Goal: Task Accomplishment & Management: Use online tool/utility

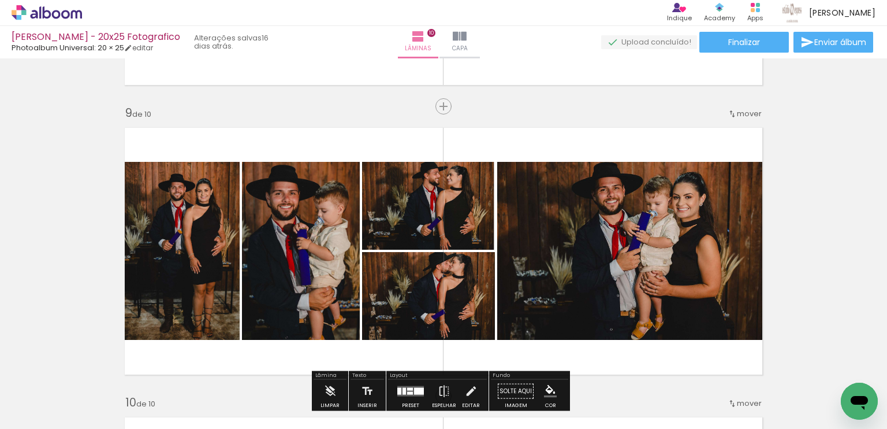
scroll to position [2195, 0]
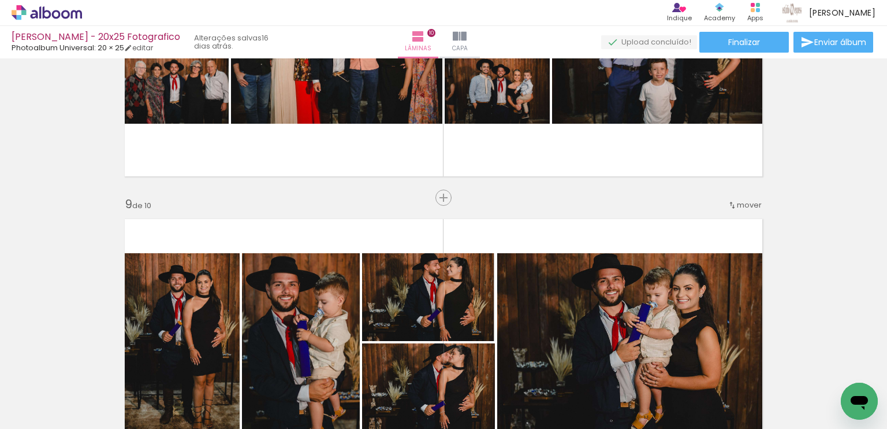
click at [753, 202] on span "mover" at bounding box center [749, 204] width 25 height 11
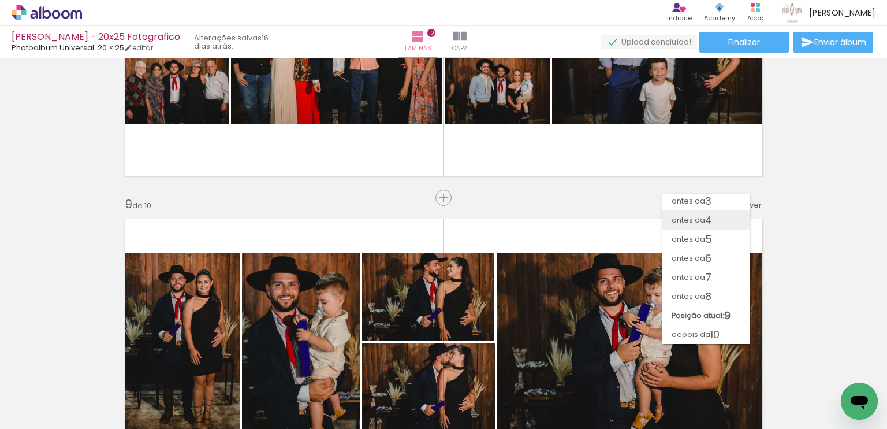
scroll to position [40, 0]
click at [712, 235] on span "5" at bounding box center [708, 238] width 7 height 19
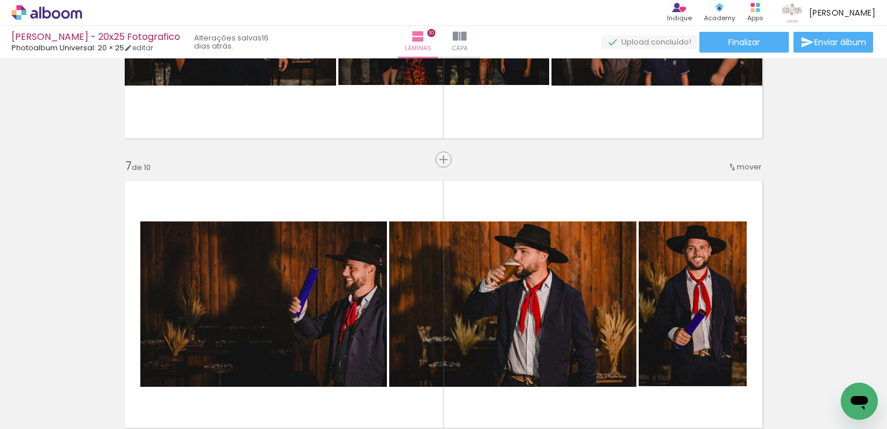
scroll to position [1601, 0]
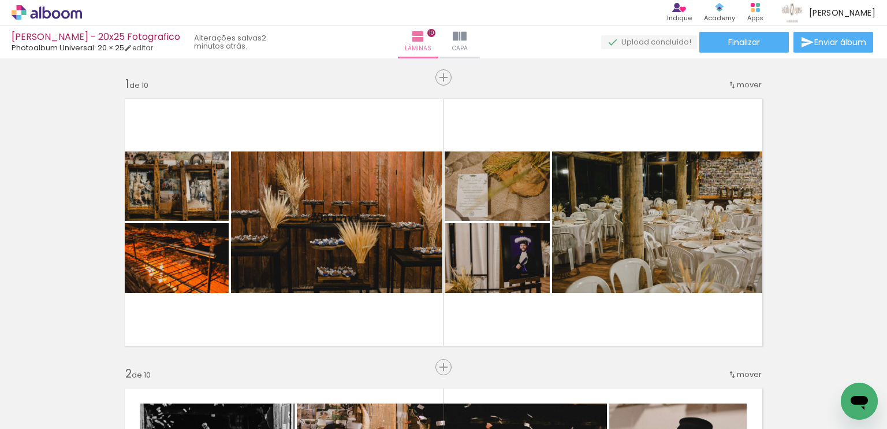
scroll to position [1601, 0]
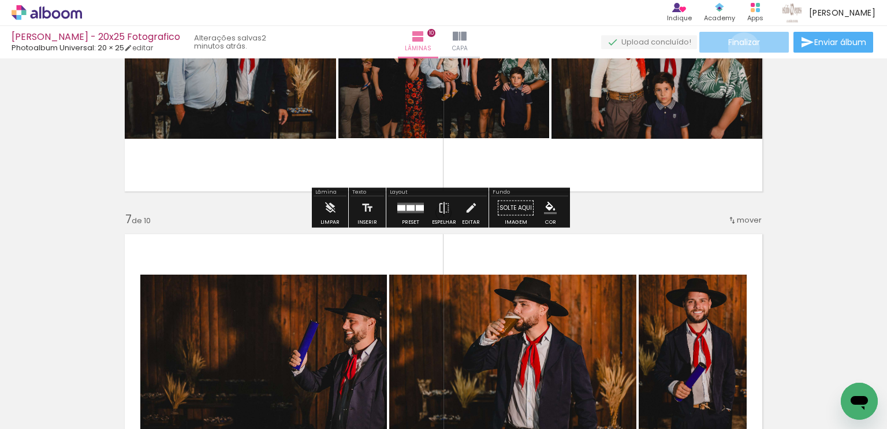
click at [740, 48] on paper-button "Finalizar" at bounding box center [745, 42] width 90 height 21
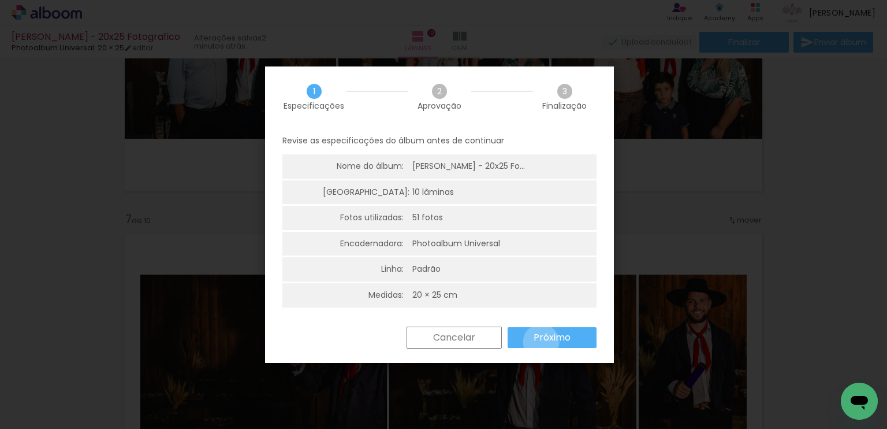
click at [0, 0] on slot "Próximo" at bounding box center [0, 0] width 0 height 0
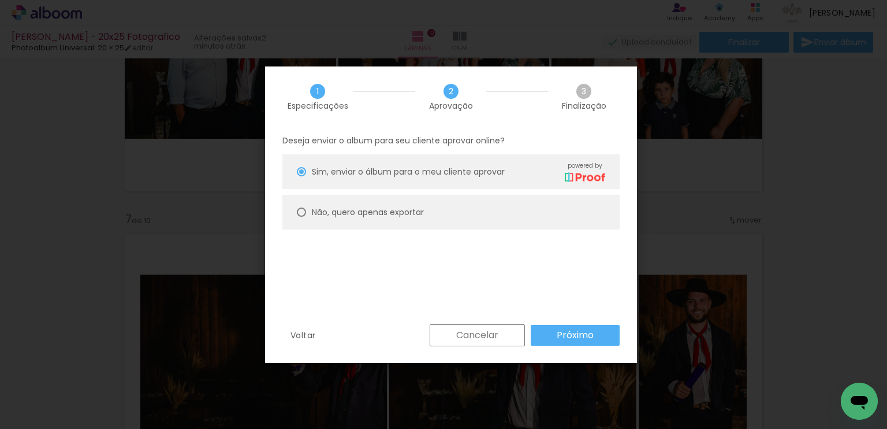
click at [544, 330] on paper-button "Próximo" at bounding box center [575, 335] width 89 height 21
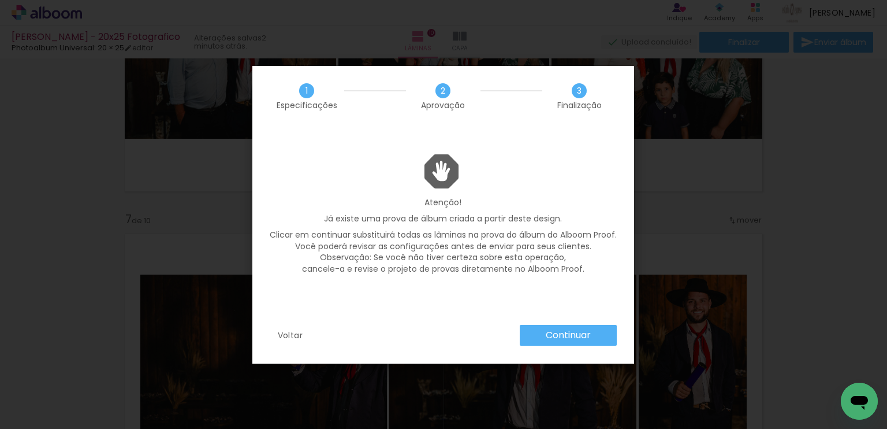
click at [544, 330] on paper-button "Continuar" at bounding box center [568, 335] width 97 height 21
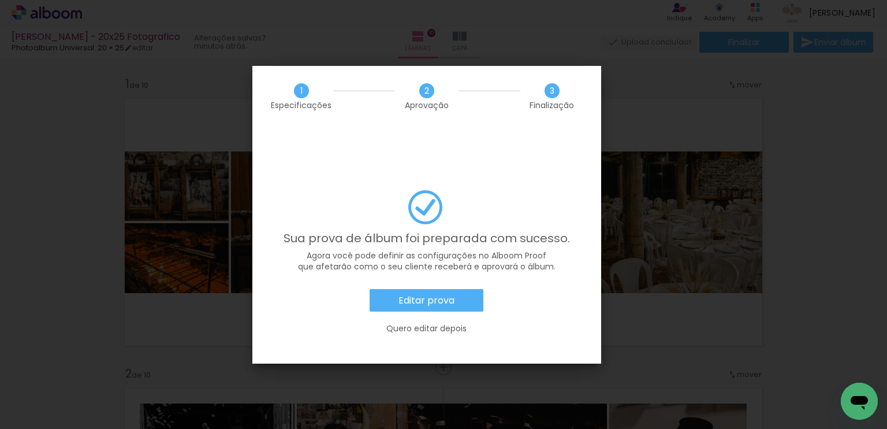
scroll to position [1601, 0]
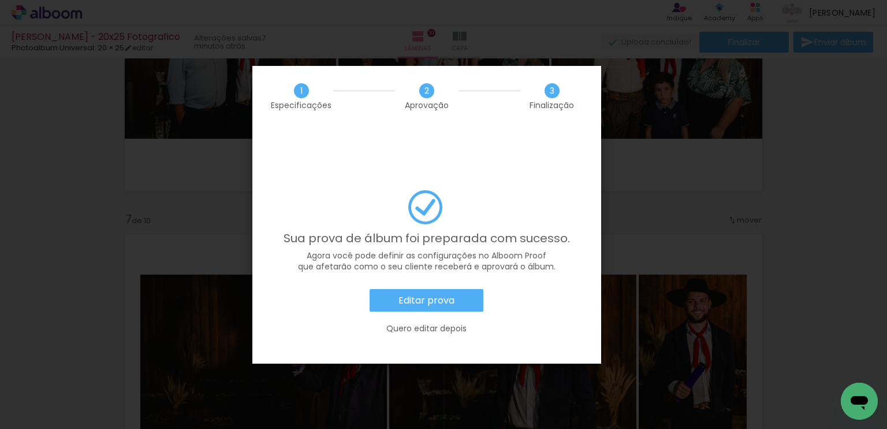
click at [0, 0] on slot "Editar prova" at bounding box center [0, 0] width 0 height 0
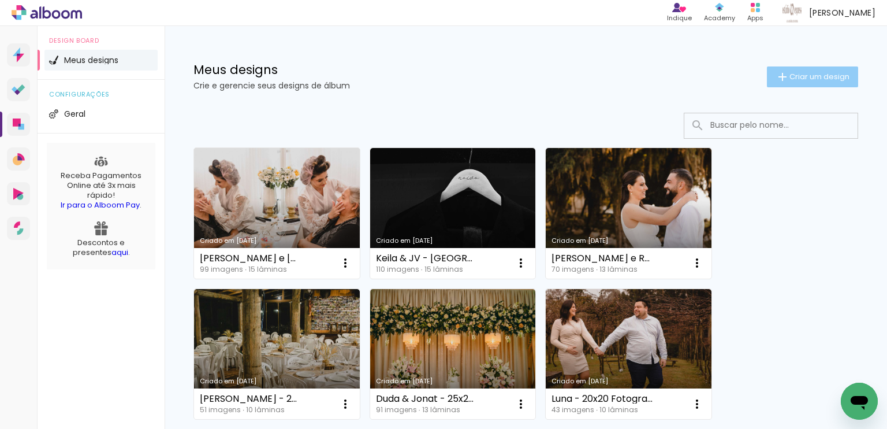
click at [811, 80] on span "Criar um design" at bounding box center [820, 77] width 60 height 8
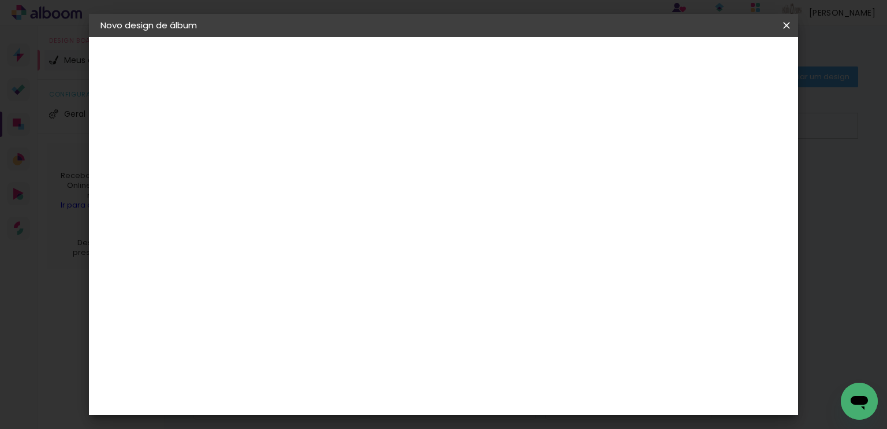
type input "Thaynan 20x25, courino"
type paper-input "Thaynan 20x25, courino"
click at [0, 0] on slot "Avançar" at bounding box center [0, 0] width 0 height 0
click at [377, 224] on input at bounding box center [319, 220] width 117 height 14
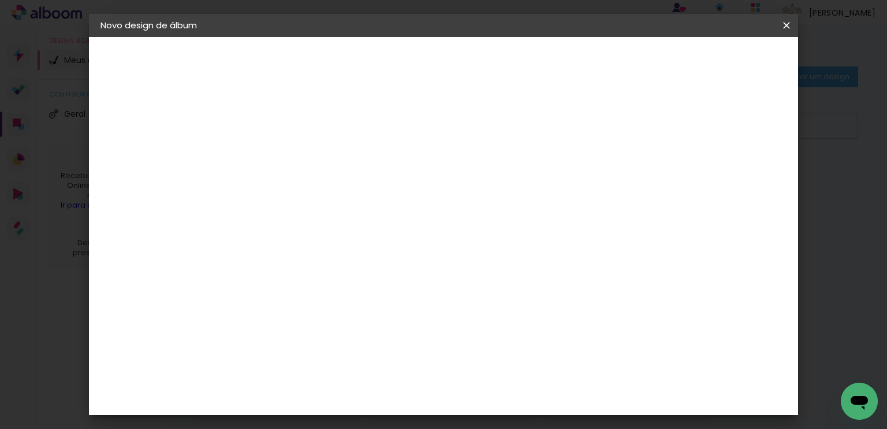
type input "phot"
type paper-input "phot"
click at [358, 339] on paper-item "Photoalbum Universal" at bounding box center [307, 354] width 102 height 30
click at [0, 0] on slot "Avançar" at bounding box center [0, 0] width 0 height 0
click at [334, 192] on input "text" at bounding box center [311, 201] width 45 height 18
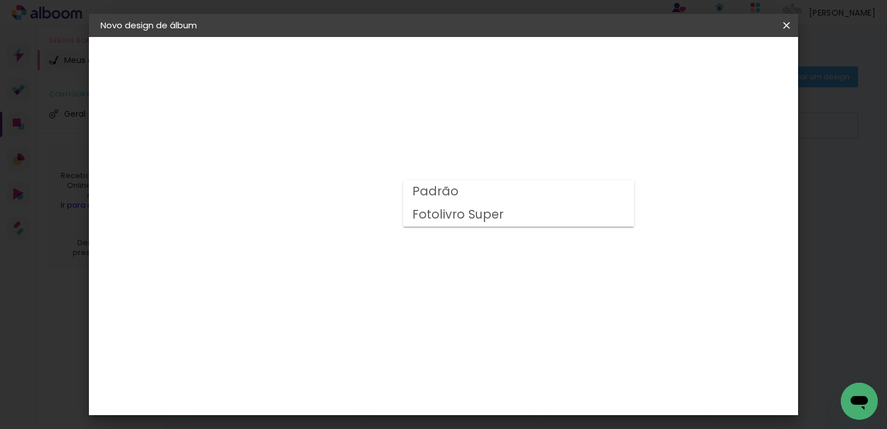
click at [532, 214] on paper-item "Fotolivro Super" at bounding box center [518, 214] width 231 height 23
click at [431, 183] on input "Fotolivro Super" at bounding box center [360, 190] width 142 height 18
click at [488, 199] on paper-item "Padrão" at bounding box center [514, 191] width 231 height 23
type input "Padrão"
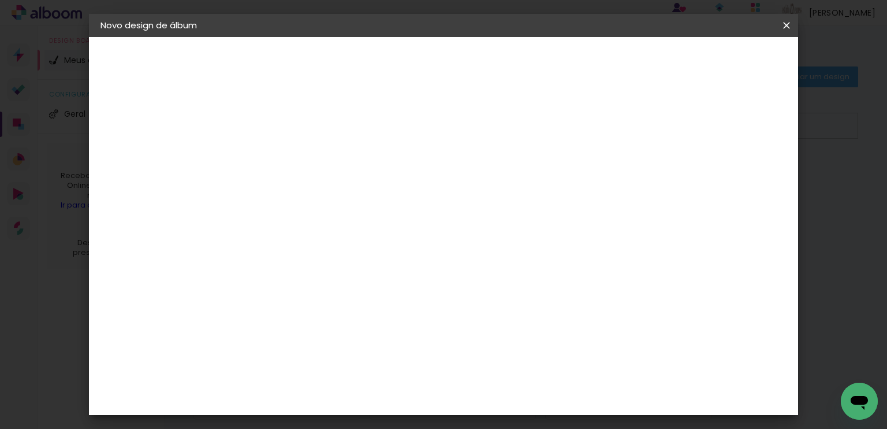
click at [367, 213] on span "20 × 25" at bounding box center [341, 228] width 54 height 31
click at [478, 66] on paper-button "Avançar" at bounding box center [449, 61] width 57 height 20
click at [726, 62] on paper-button "Iniciar design" at bounding box center [688, 61] width 76 height 20
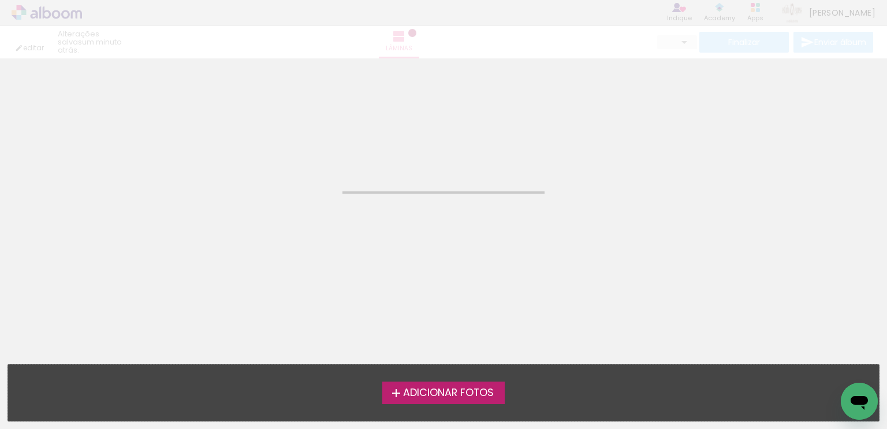
click at [430, 393] on span "Adicionar Fotos" at bounding box center [448, 393] width 91 height 10
click at [0, 0] on input "file" at bounding box center [0, 0] width 0 height 0
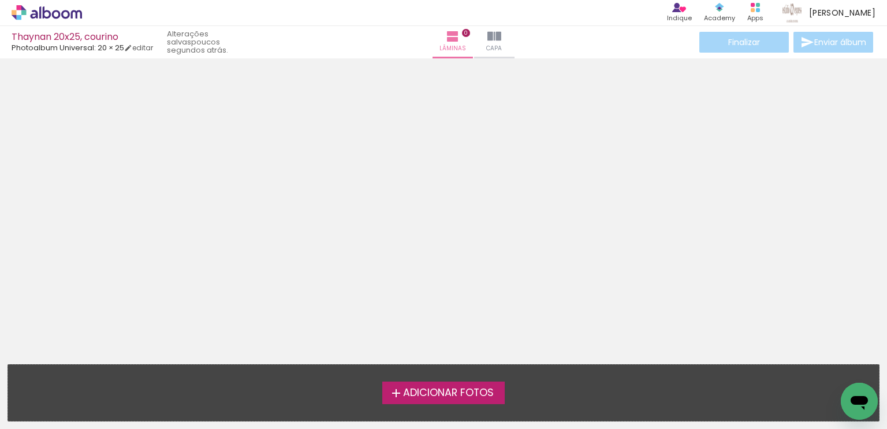
click at [418, 388] on span "Adicionar Fotos" at bounding box center [448, 393] width 91 height 10
click at [0, 0] on input "file" at bounding box center [0, 0] width 0 height 0
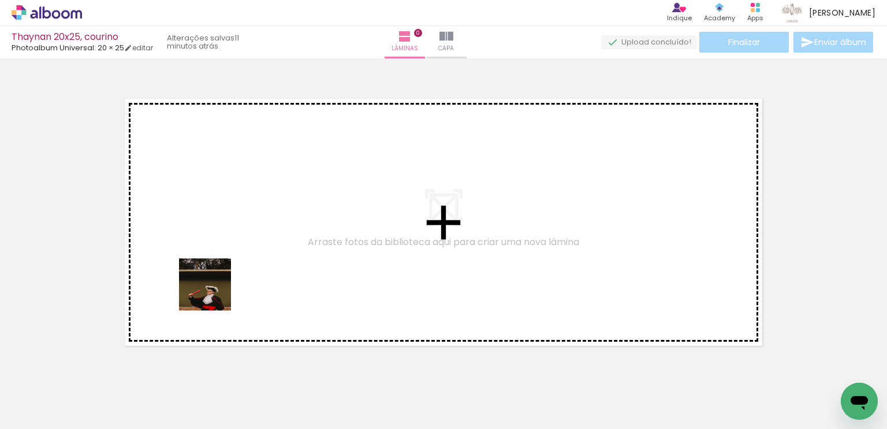
drag, startPoint x: 195, startPoint y: 387, endPoint x: 210, endPoint y: 313, distance: 76.0
click at [214, 292] on quentale-workspace at bounding box center [443, 214] width 887 height 429
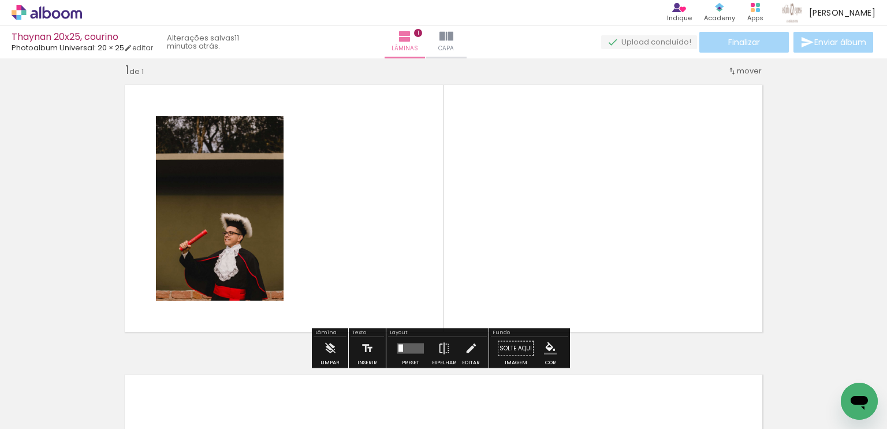
scroll to position [14, 0]
drag, startPoint x: 240, startPoint y: 382, endPoint x: 270, endPoint y: 265, distance: 121.1
click at [270, 265] on quentale-workspace at bounding box center [443, 214] width 887 height 429
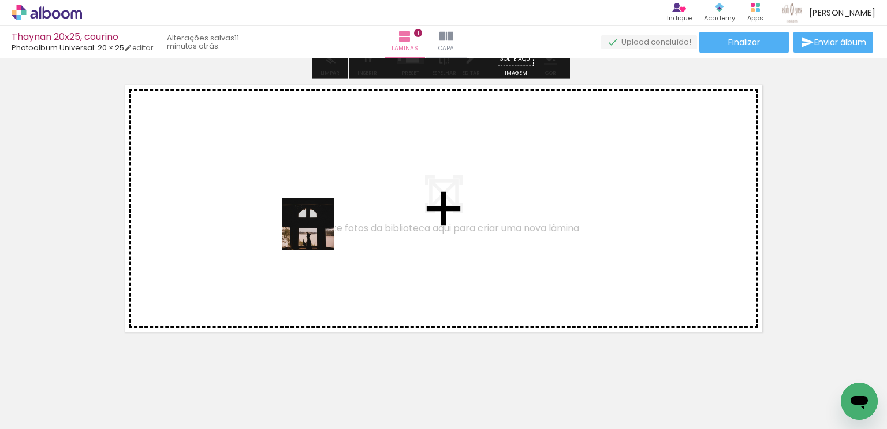
drag, startPoint x: 131, startPoint y: 387, endPoint x: 323, endPoint y: 229, distance: 249.2
click at [323, 229] on quentale-workspace at bounding box center [443, 214] width 887 height 429
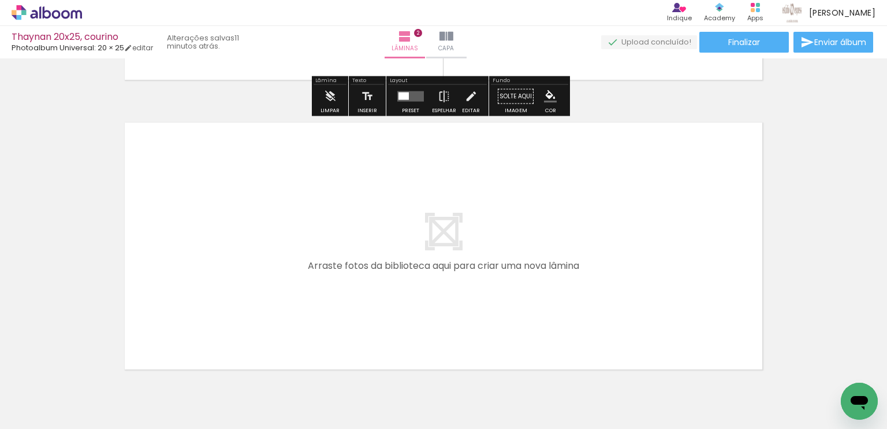
drag, startPoint x: 372, startPoint y: 398, endPoint x: 373, endPoint y: 288, distance: 109.8
click at [373, 288] on quentale-workspace at bounding box center [443, 214] width 887 height 429
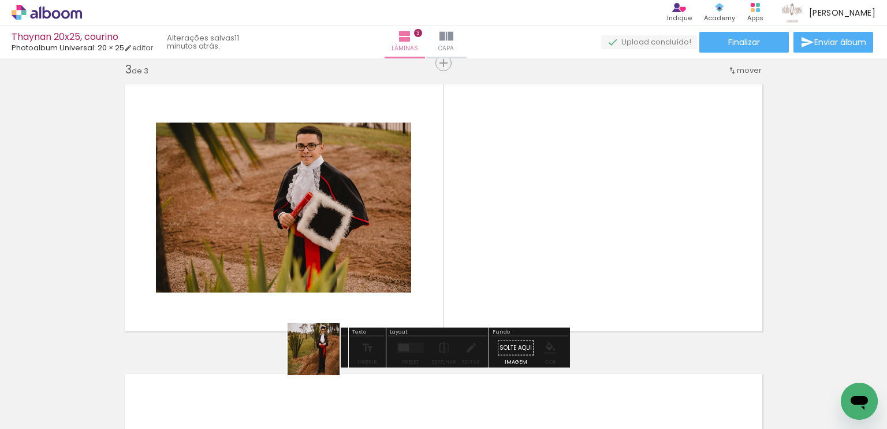
drag, startPoint x: 322, startPoint y: 358, endPoint x: 331, endPoint y: 285, distance: 73.3
click at [330, 287] on quentale-workspace at bounding box center [443, 214] width 887 height 429
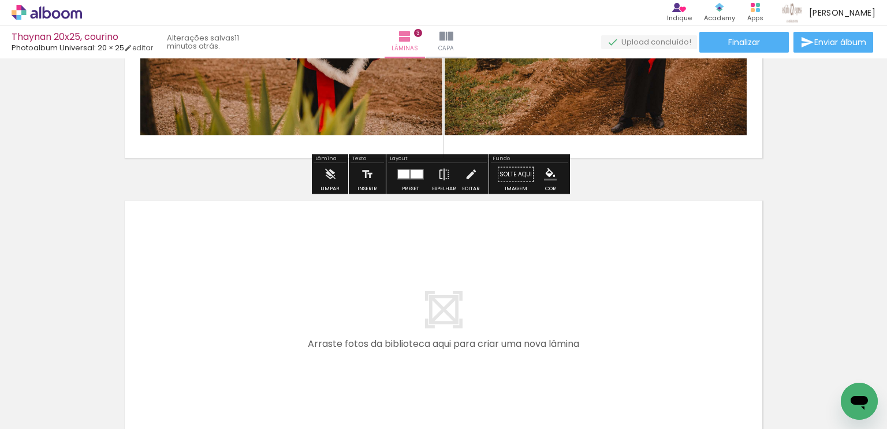
drag, startPoint x: 447, startPoint y: 385, endPoint x: 449, endPoint y: 299, distance: 85.5
click at [449, 299] on quentale-workspace at bounding box center [443, 214] width 887 height 429
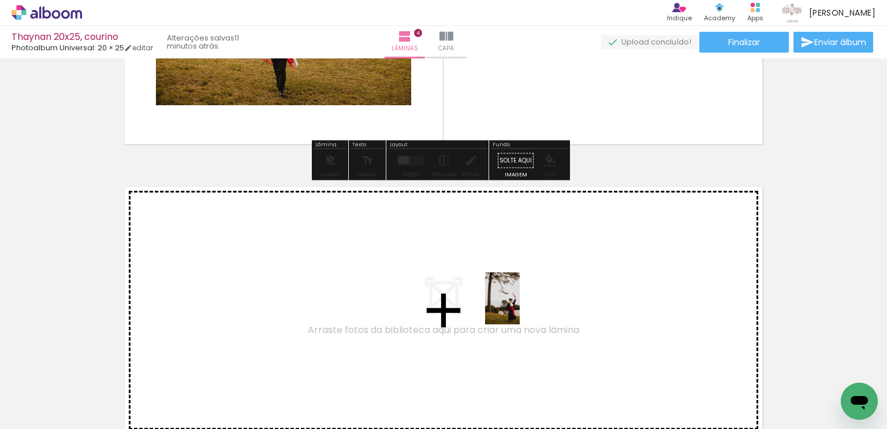
drag, startPoint x: 527, startPoint y: 399, endPoint x: 554, endPoint y: 367, distance: 41.0
click at [520, 306] on quentale-workspace at bounding box center [443, 214] width 887 height 429
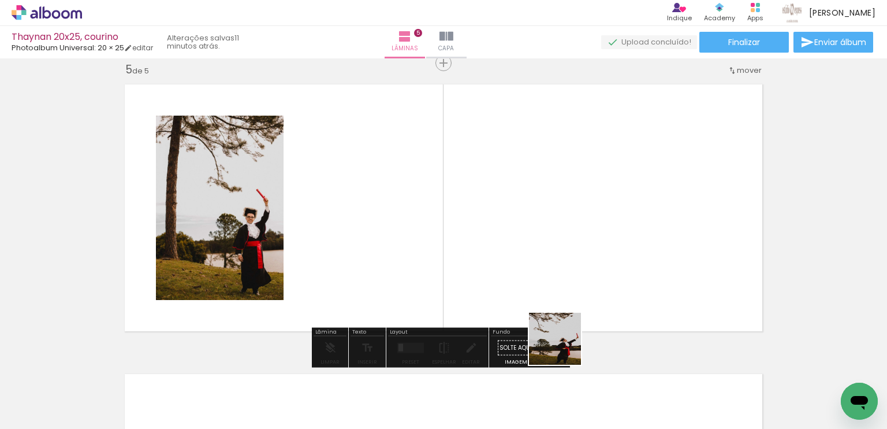
drag, startPoint x: 563, startPoint y: 367, endPoint x: 557, endPoint y: 267, distance: 99.5
click at [557, 271] on quentale-workspace at bounding box center [443, 214] width 887 height 429
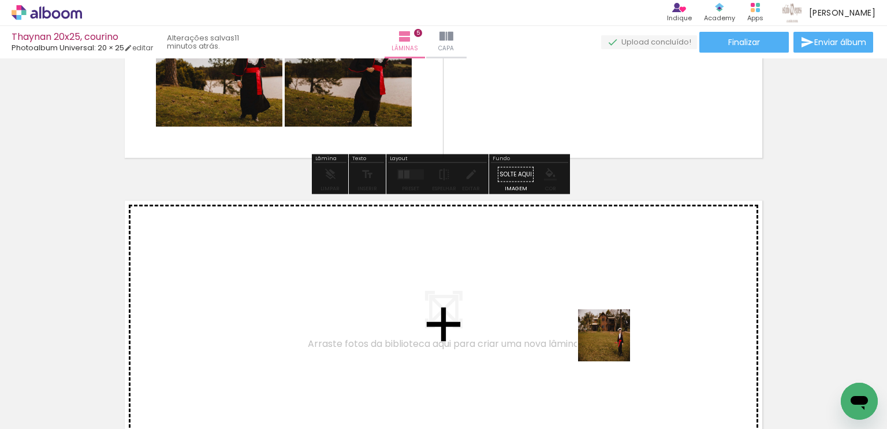
drag, startPoint x: 642, startPoint y: 389, endPoint x: 529, endPoint y: 253, distance: 176.8
click at [529, 253] on quentale-workspace at bounding box center [443, 214] width 887 height 429
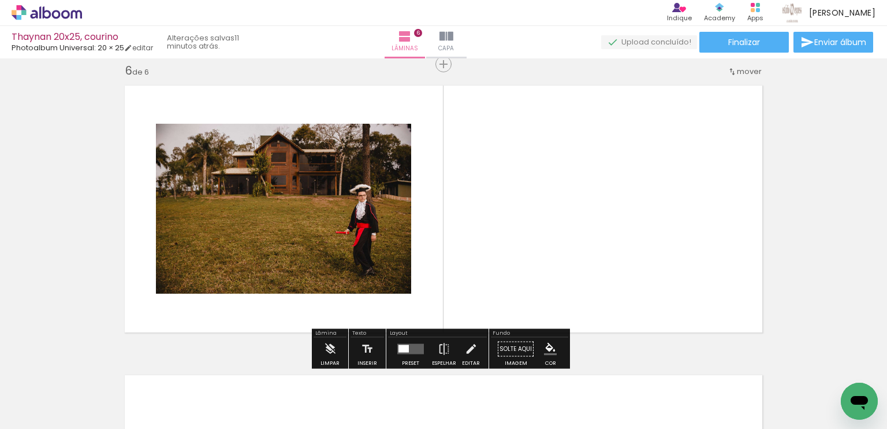
scroll to position [1461, 0]
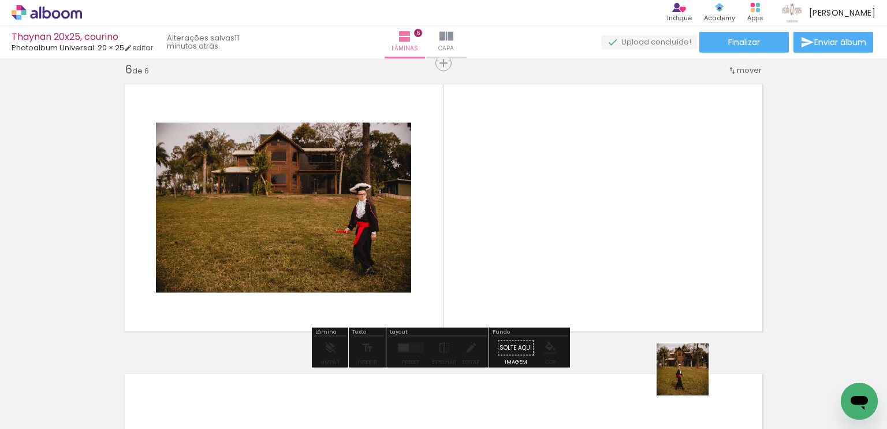
drag, startPoint x: 696, startPoint y: 382, endPoint x: 574, endPoint y: 214, distance: 207.3
click at [574, 214] on quentale-workspace at bounding box center [443, 214] width 887 height 429
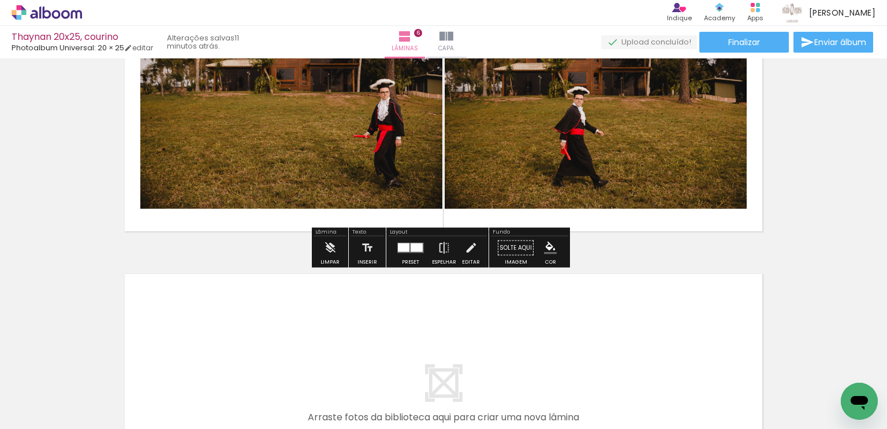
scroll to position [1577, 0]
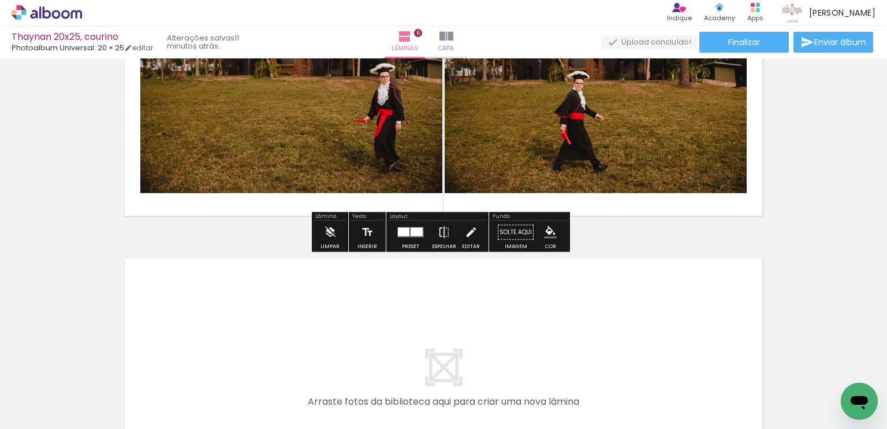
click at [32, 396] on input "Todas as fotos" at bounding box center [32, 394] width 44 height 10
click at [0, 0] on slot "Não utilizadas" at bounding box center [0, 0] width 0 height 0
type input "Não utilizadas"
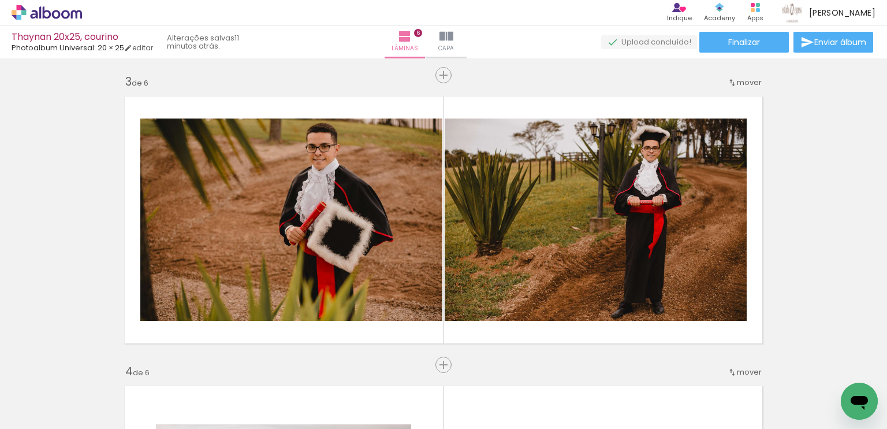
scroll to position [537, 0]
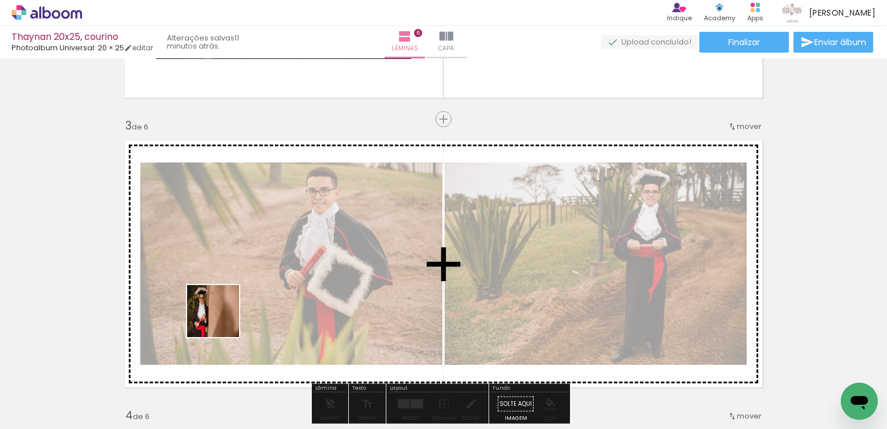
drag, startPoint x: 122, startPoint y: 398, endPoint x: 228, endPoint y: 314, distance: 135.2
click at [227, 316] on quentale-workspace at bounding box center [443, 214] width 887 height 429
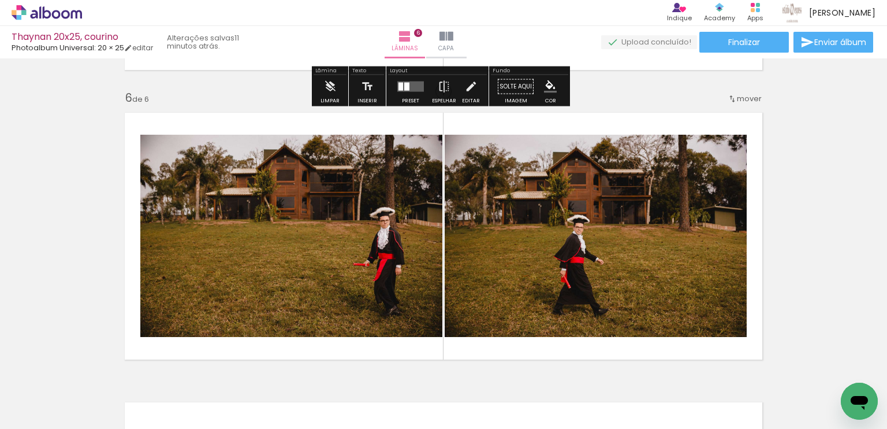
scroll to position [1635, 0]
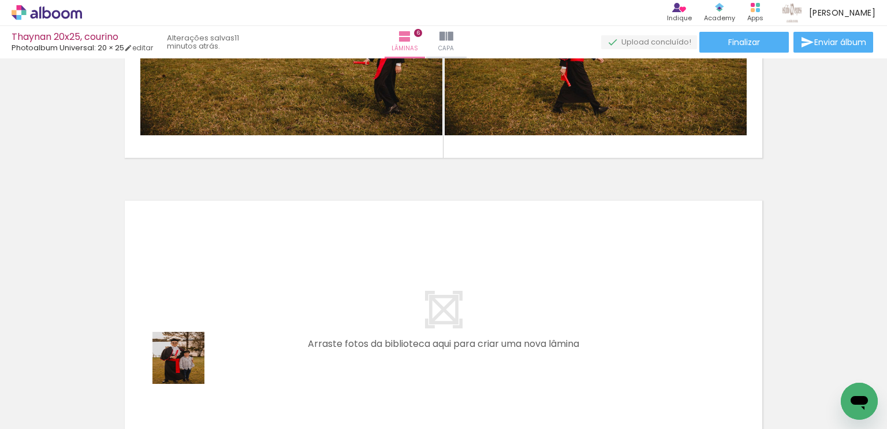
drag, startPoint x: 184, startPoint y: 377, endPoint x: 202, endPoint y: 315, distance: 64.2
click at [202, 315] on quentale-workspace at bounding box center [443, 214] width 887 height 429
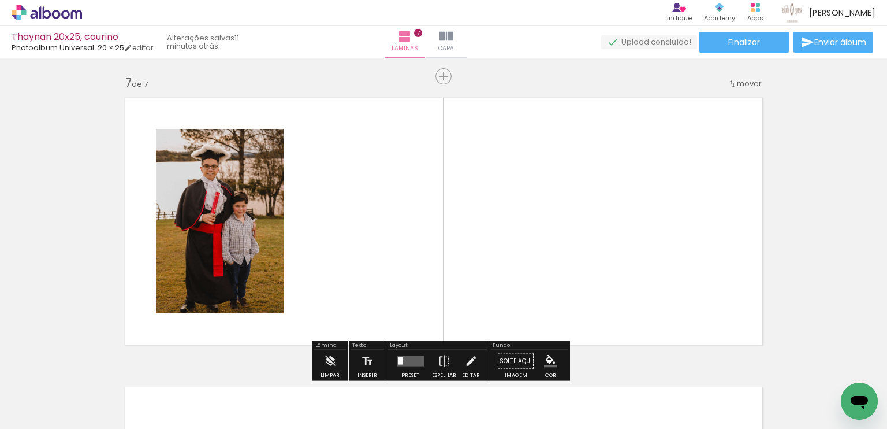
scroll to position [1751, 0]
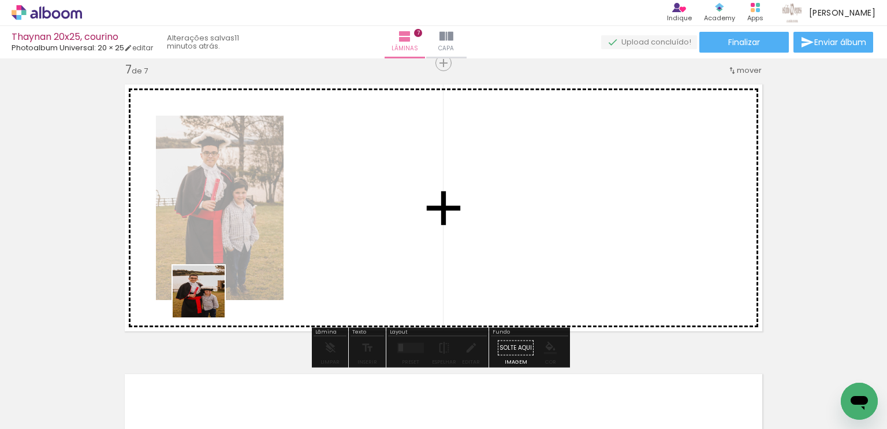
drag, startPoint x: 185, startPoint y: 390, endPoint x: 201, endPoint y: 316, distance: 75.7
click at [209, 292] on quentale-workspace at bounding box center [443, 214] width 887 height 429
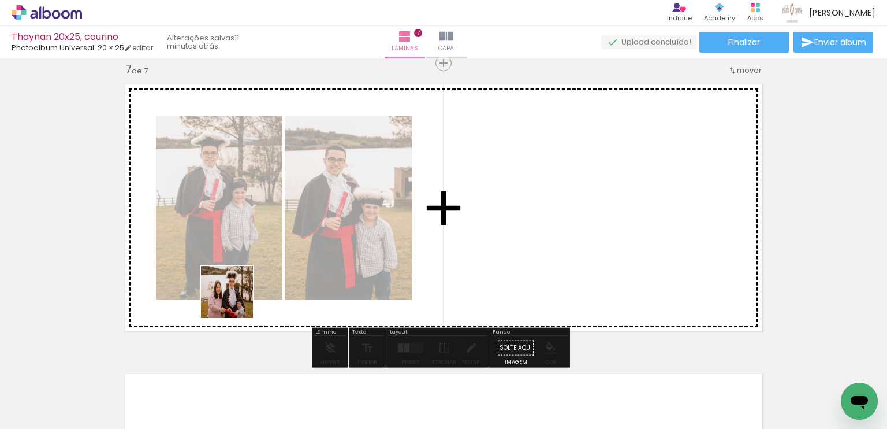
drag, startPoint x: 195, startPoint y: 383, endPoint x: 226, endPoint y: 307, distance: 82.4
click at [238, 283] on quentale-workspace at bounding box center [443, 214] width 887 height 429
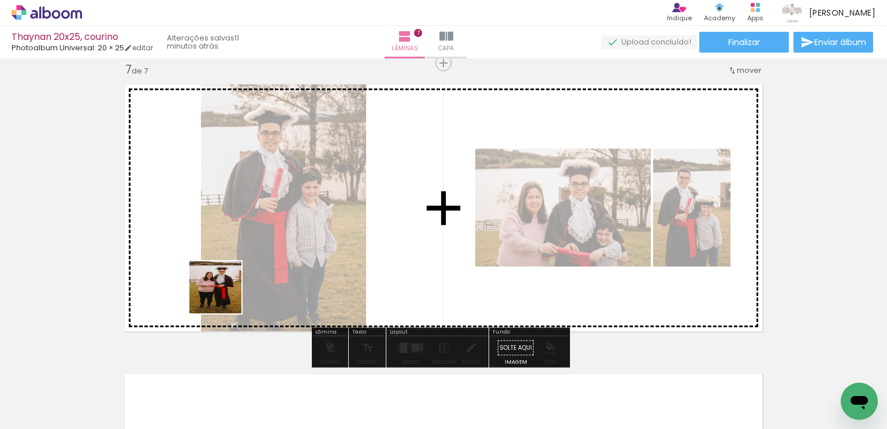
drag, startPoint x: 195, startPoint y: 377, endPoint x: 222, endPoint y: 299, distance: 82.0
click at [226, 289] on quentale-workspace at bounding box center [443, 214] width 887 height 429
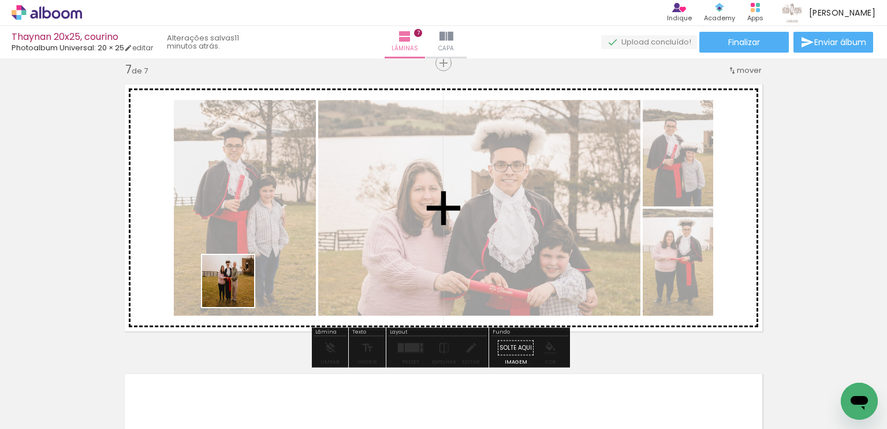
drag, startPoint x: 208, startPoint y: 365, endPoint x: 243, endPoint y: 271, distance: 99.8
click at [243, 271] on quentale-workspace at bounding box center [443, 214] width 887 height 429
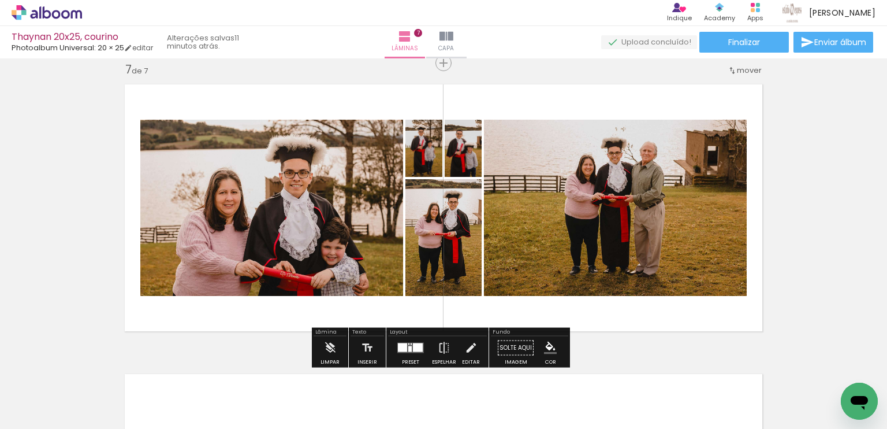
drag, startPoint x: 206, startPoint y: 369, endPoint x: 251, endPoint y: 263, distance: 115.1
click at [238, 267] on quentale-workspace at bounding box center [443, 214] width 887 height 429
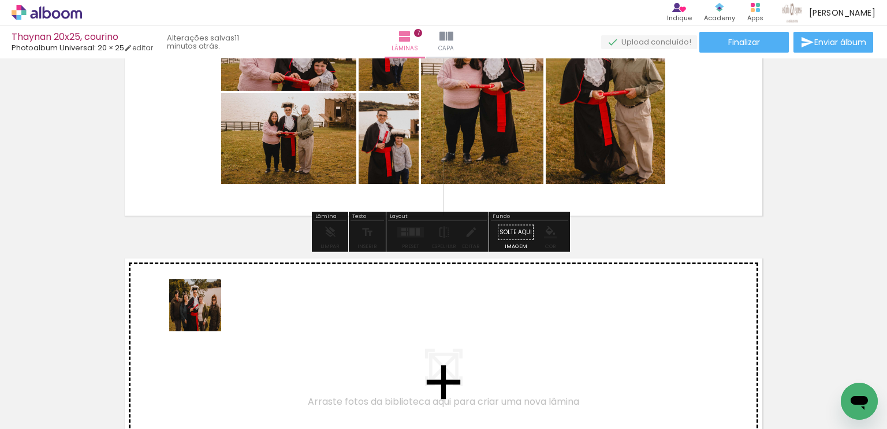
drag, startPoint x: 190, startPoint y: 390, endPoint x: 211, endPoint y: 296, distance: 96.4
click at [211, 296] on quentale-workspace at bounding box center [443, 214] width 887 height 429
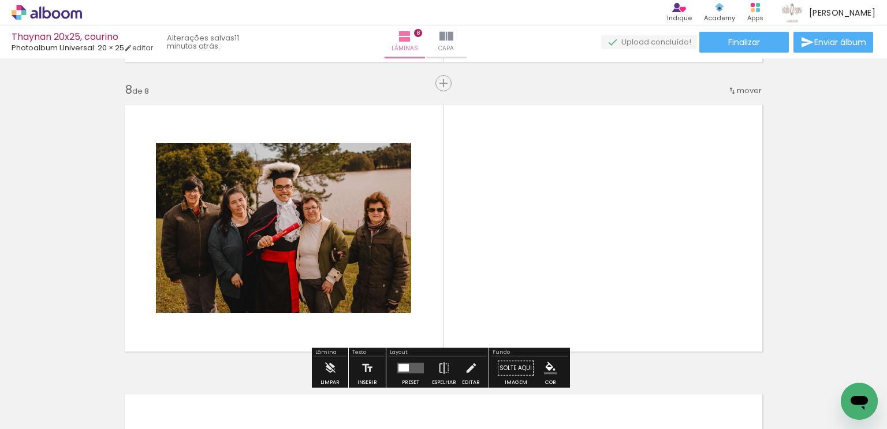
scroll to position [2040, 0]
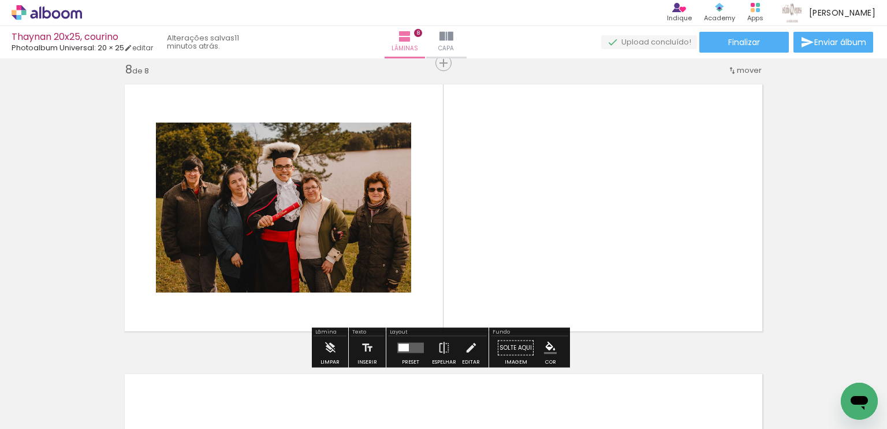
drag, startPoint x: 199, startPoint y: 378, endPoint x: 212, endPoint y: 323, distance: 57.0
click at [229, 273] on quentale-workspace at bounding box center [443, 214] width 887 height 429
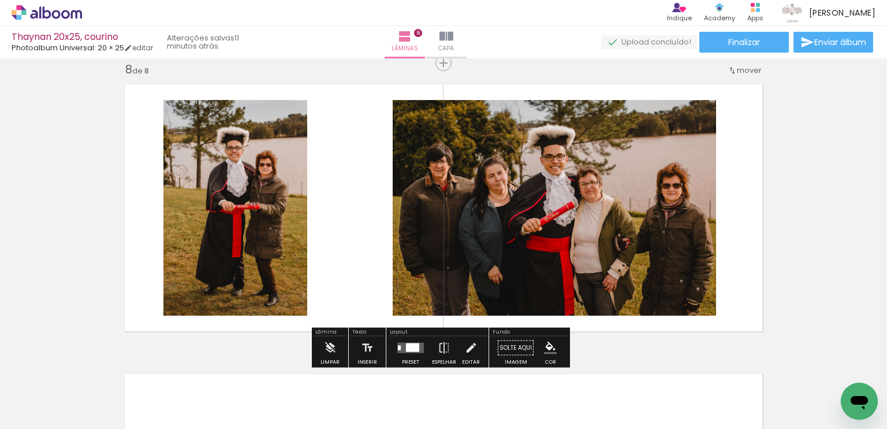
drag, startPoint x: 186, startPoint y: 369, endPoint x: 203, endPoint y: 295, distance: 75.9
click at [218, 256] on quentale-workspace at bounding box center [443, 214] width 887 height 429
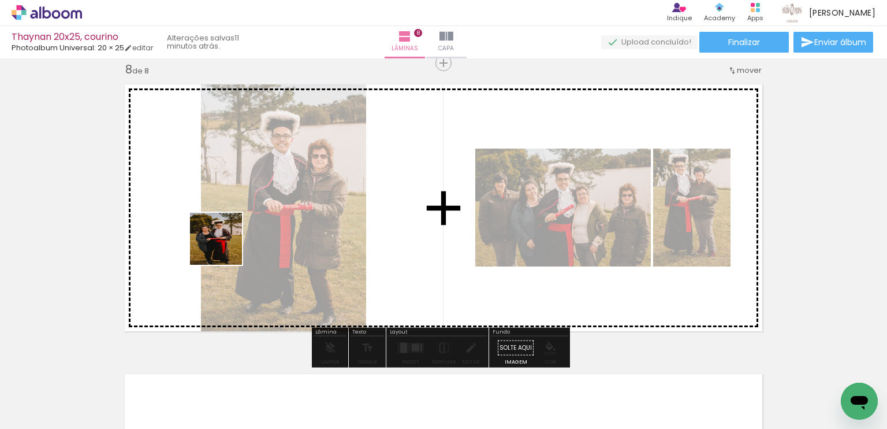
drag, startPoint x: 194, startPoint y: 370, endPoint x: 225, endPoint y: 247, distance: 126.4
click at [225, 247] on quentale-workspace at bounding box center [443, 214] width 887 height 429
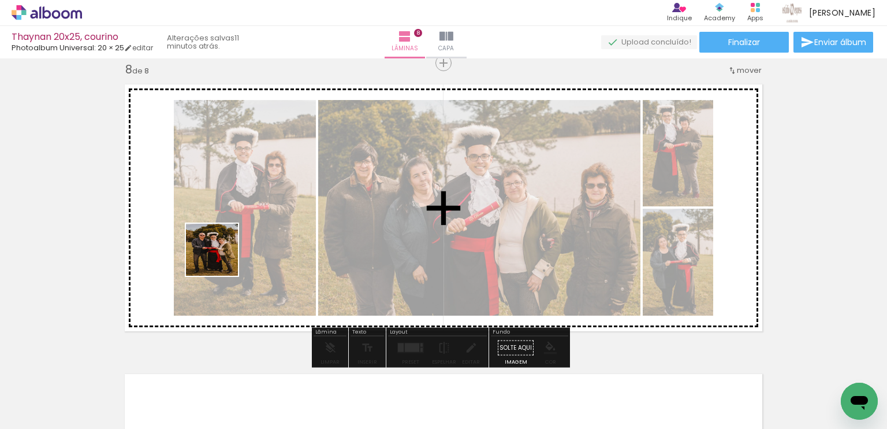
drag, startPoint x: 186, startPoint y: 365, endPoint x: 200, endPoint y: 316, distance: 51.2
click at [222, 255] on quentale-workspace at bounding box center [443, 214] width 887 height 429
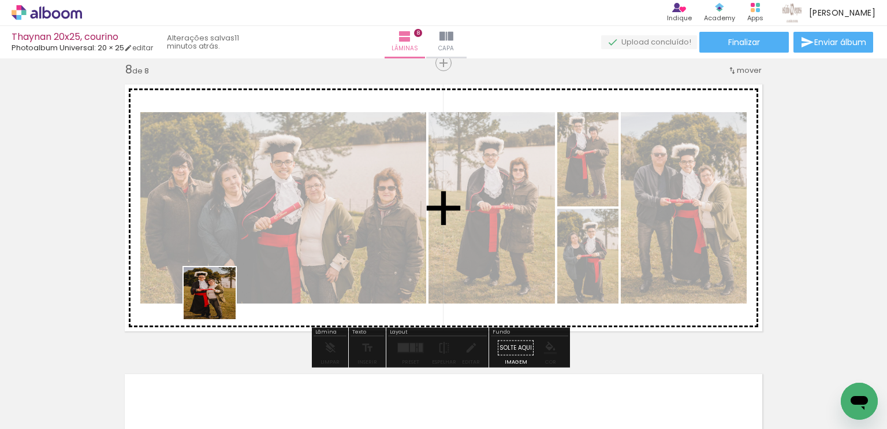
drag, startPoint x: 206, startPoint y: 328, endPoint x: 213, endPoint y: 344, distance: 17.6
click at [229, 267] on quentale-workspace at bounding box center [443, 214] width 887 height 429
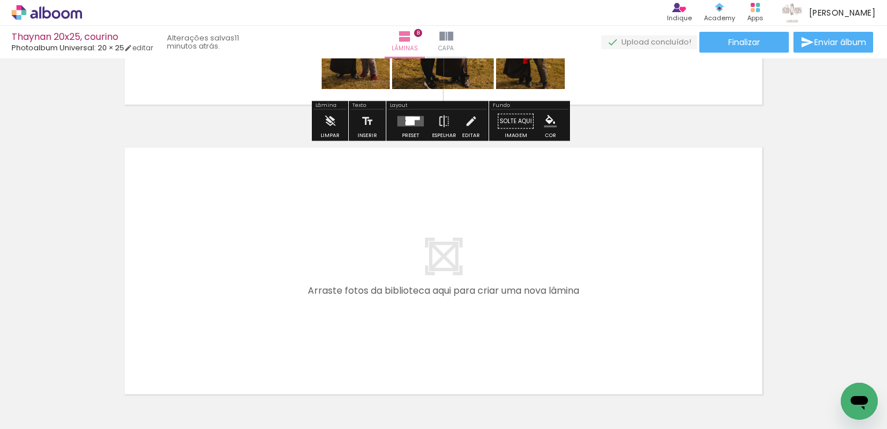
scroll to position [2271, 0]
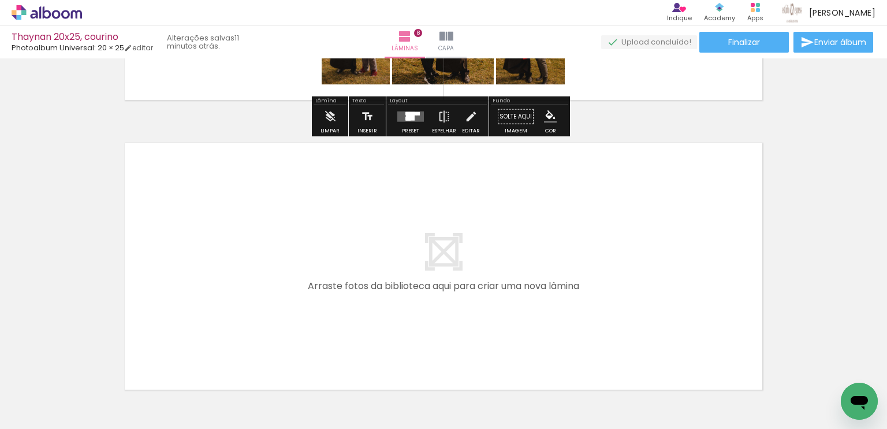
drag, startPoint x: 116, startPoint y: 383, endPoint x: 248, endPoint y: 258, distance: 182.3
click at [248, 258] on quentale-workspace at bounding box center [443, 214] width 887 height 429
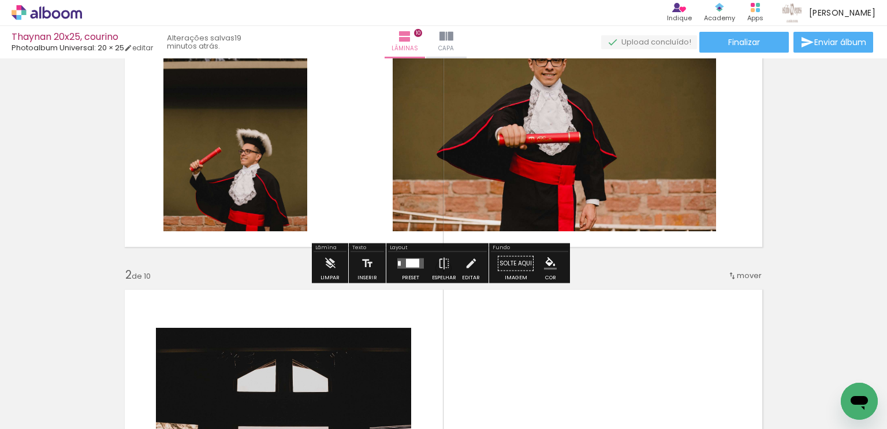
scroll to position [116, 0]
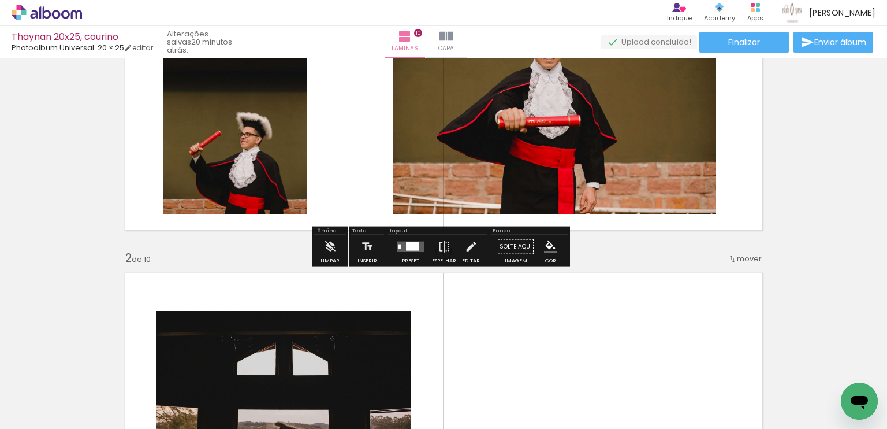
click at [406, 248] on div at bounding box center [412, 246] width 13 height 9
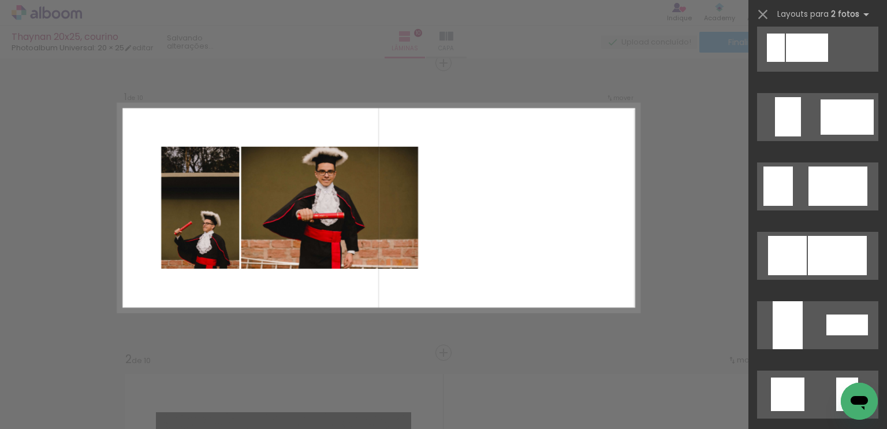
scroll to position [867, 0]
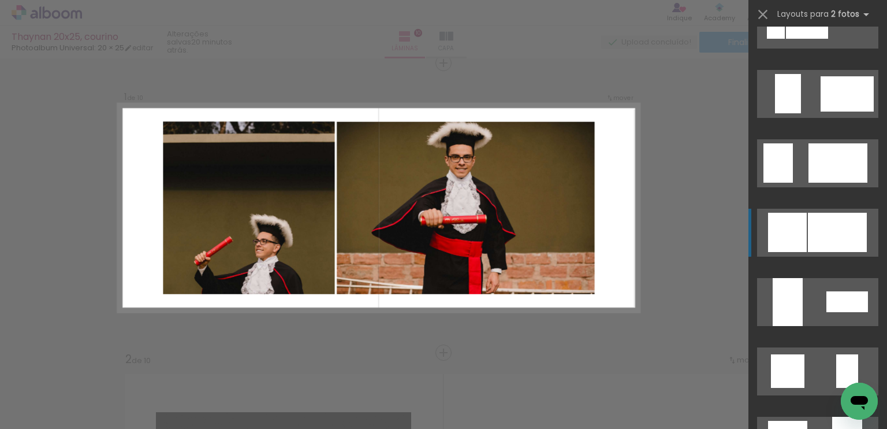
click at [826, 225] on div at bounding box center [837, 232] width 59 height 39
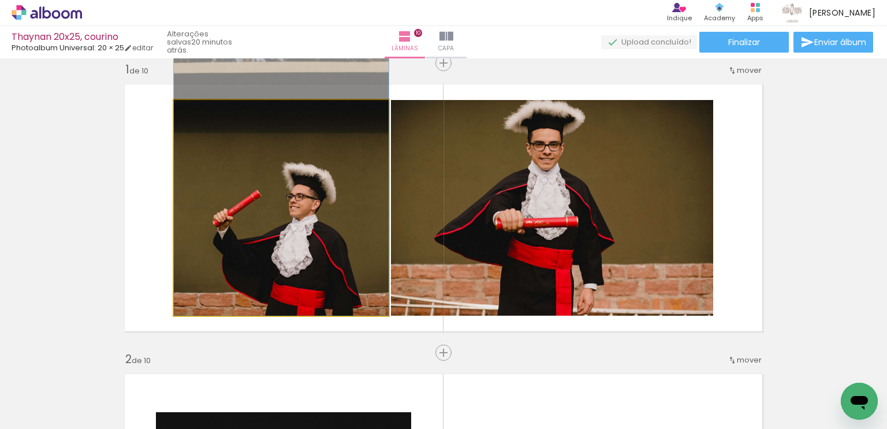
drag, startPoint x: 334, startPoint y: 279, endPoint x: 348, endPoint y: 157, distance: 123.3
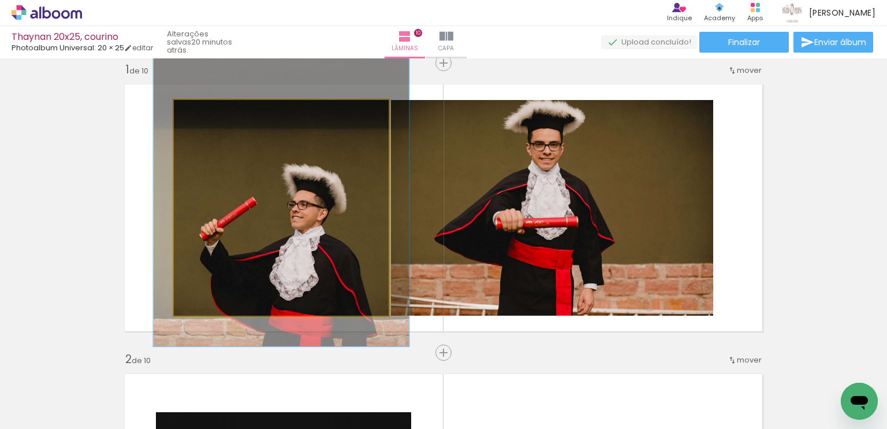
drag, startPoint x: 202, startPoint y: 116, endPoint x: 210, endPoint y: 116, distance: 7.5
click at [210, 116] on div at bounding box center [208, 112] width 18 height 18
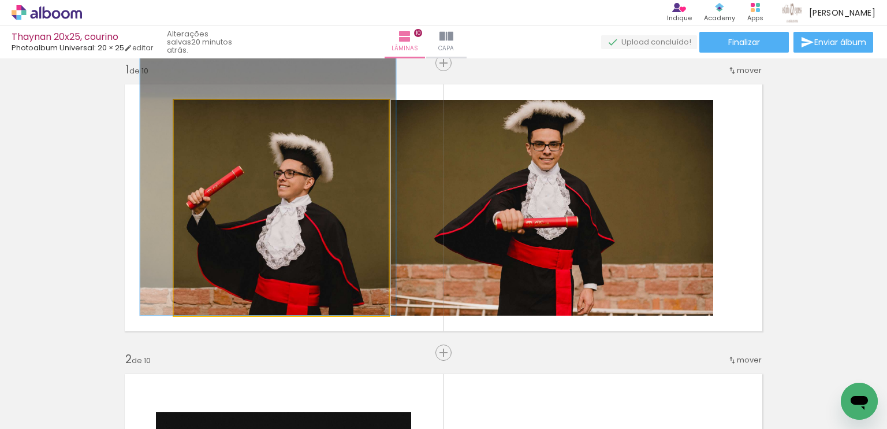
drag, startPoint x: 250, startPoint y: 221, endPoint x: 237, endPoint y: 162, distance: 61.0
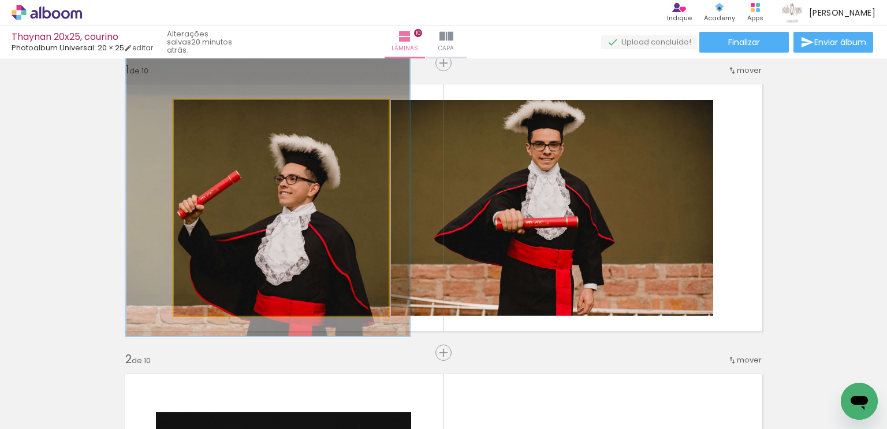
drag, startPoint x: 208, startPoint y: 106, endPoint x: 214, endPoint y: 106, distance: 6.4
type paper-slider "133"
click at [214, 106] on div at bounding box center [215, 112] width 18 height 18
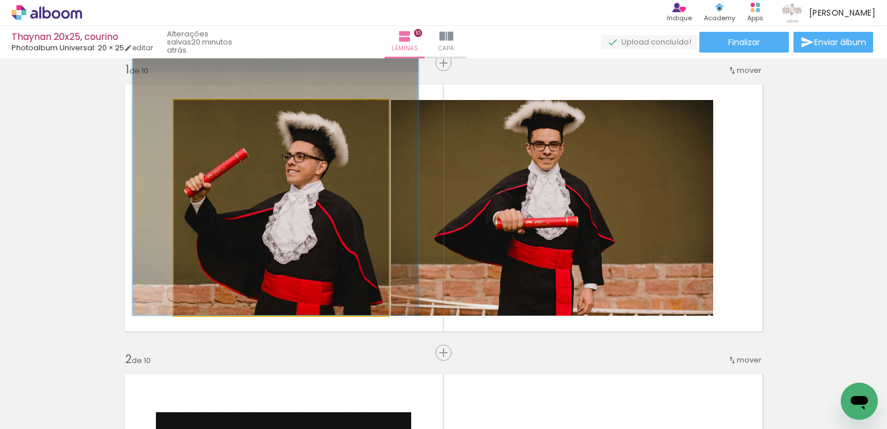
drag, startPoint x: 238, startPoint y: 181, endPoint x: 243, endPoint y: 150, distance: 31.6
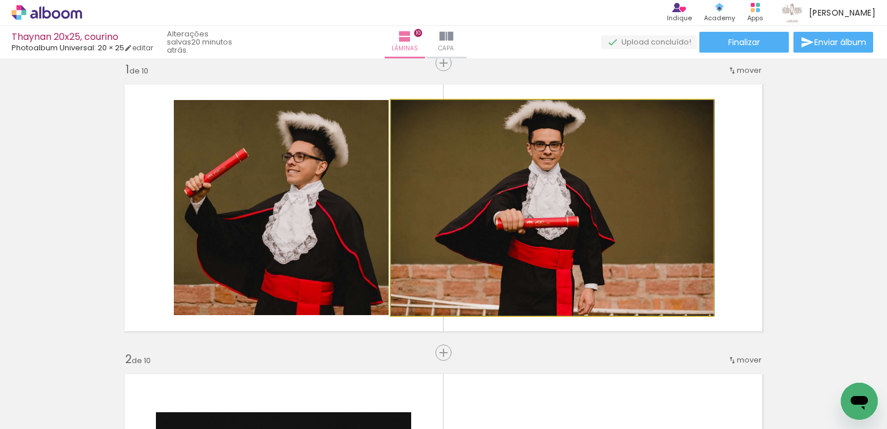
drag, startPoint x: 642, startPoint y: 187, endPoint x: 665, endPoint y: 199, distance: 26.9
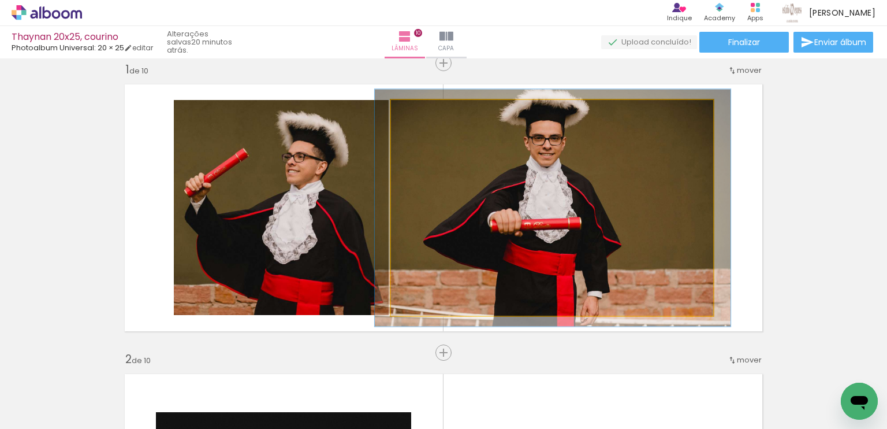
click at [417, 113] on div at bounding box center [422, 112] width 10 height 10
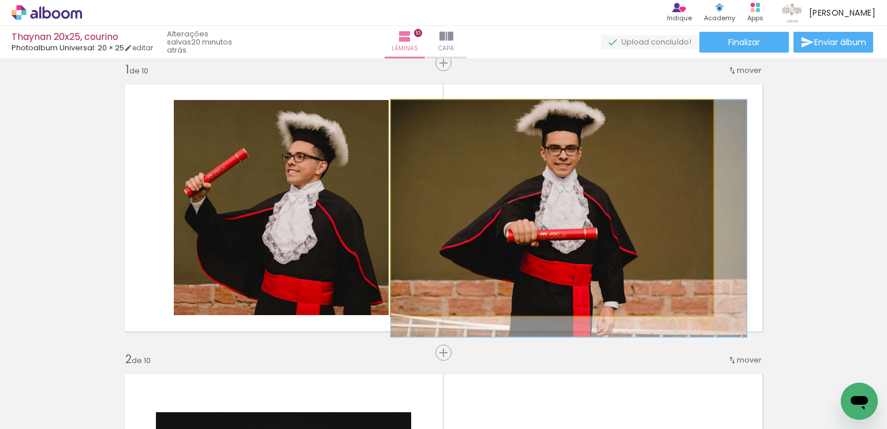
drag, startPoint x: 543, startPoint y: 191, endPoint x: 576, endPoint y: 230, distance: 51.7
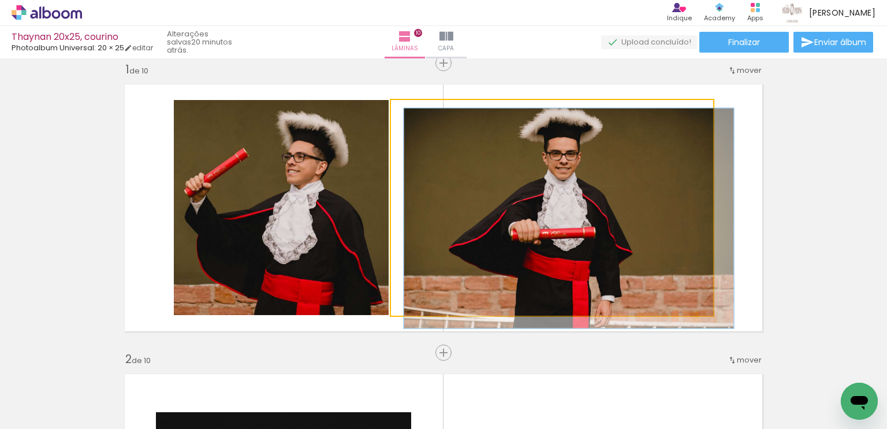
type paper-slider "102"
click at [415, 117] on div at bounding box center [419, 112] width 18 height 18
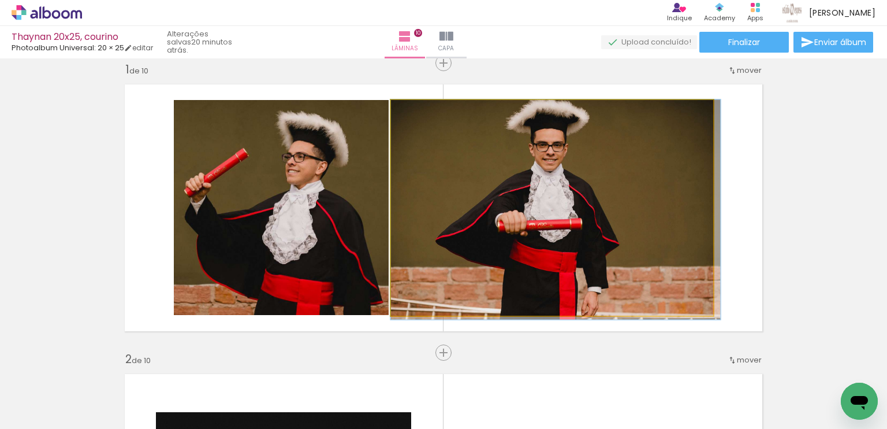
drag, startPoint x: 578, startPoint y: 185, endPoint x: 571, endPoint y: 187, distance: 7.1
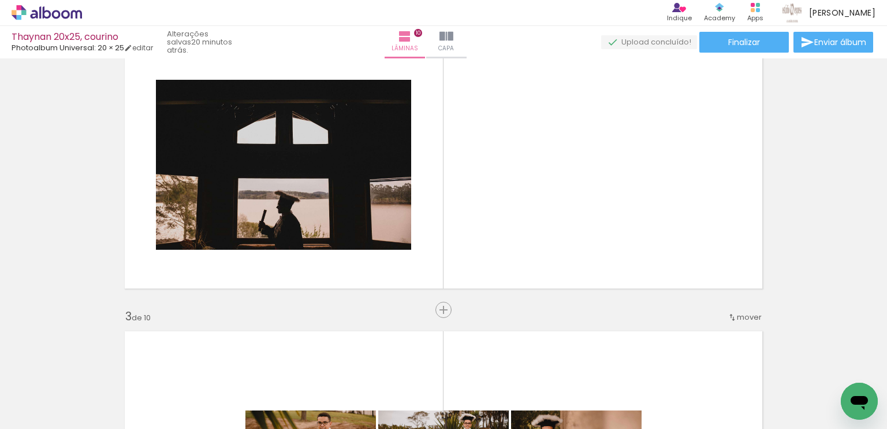
scroll to position [361, 0]
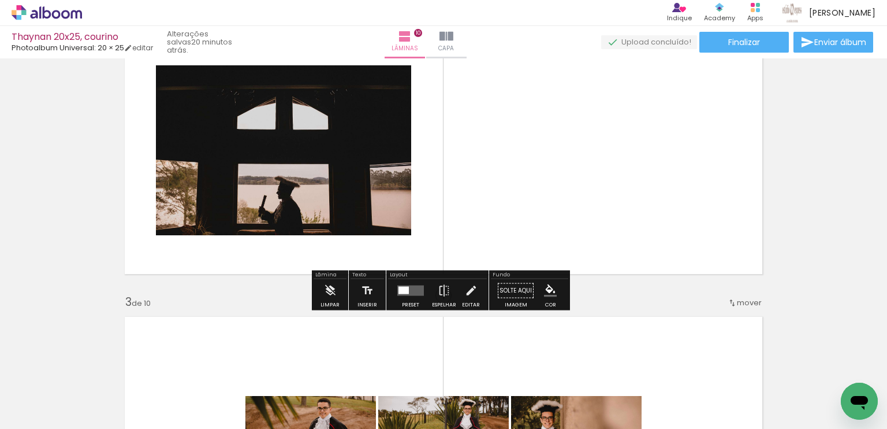
click at [409, 288] on quentale-layouter at bounding box center [410, 290] width 27 height 10
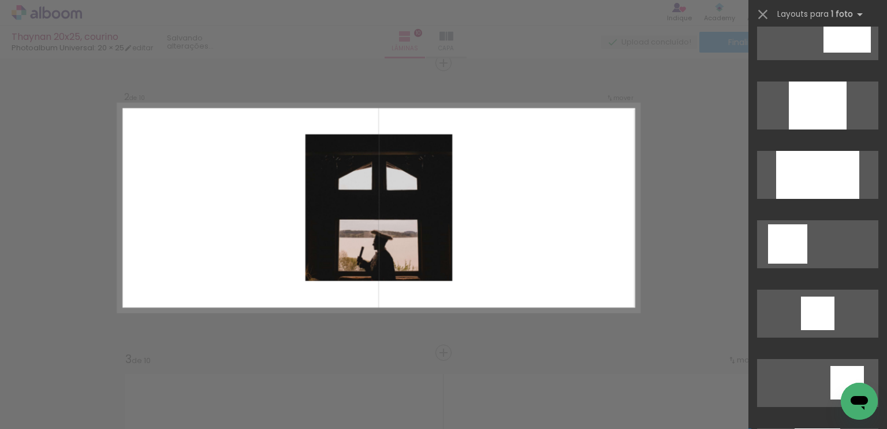
scroll to position [635, 0]
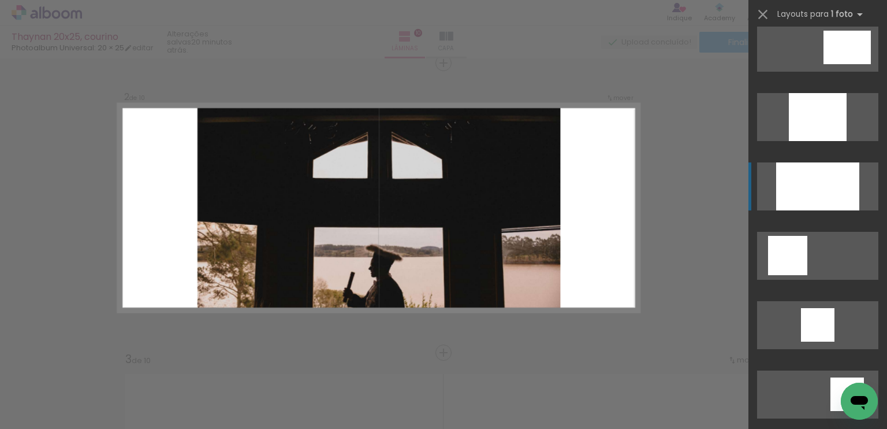
click at [834, 184] on div at bounding box center [817, 186] width 83 height 48
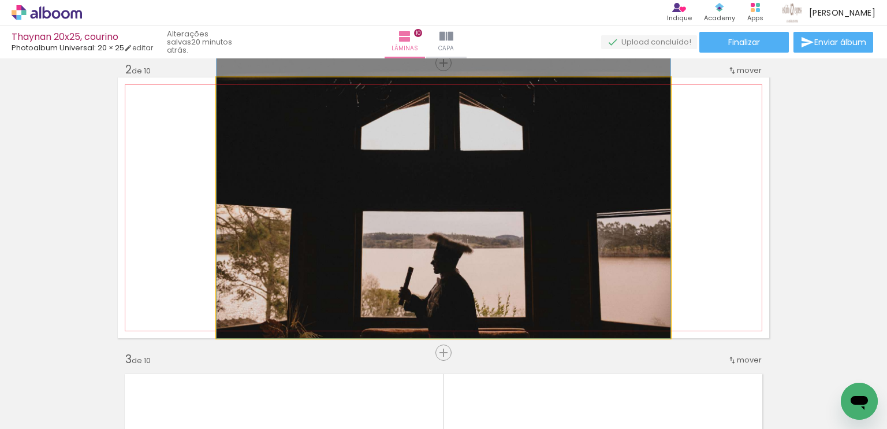
drag, startPoint x: 509, startPoint y: 263, endPoint x: 510, endPoint y: 218, distance: 45.1
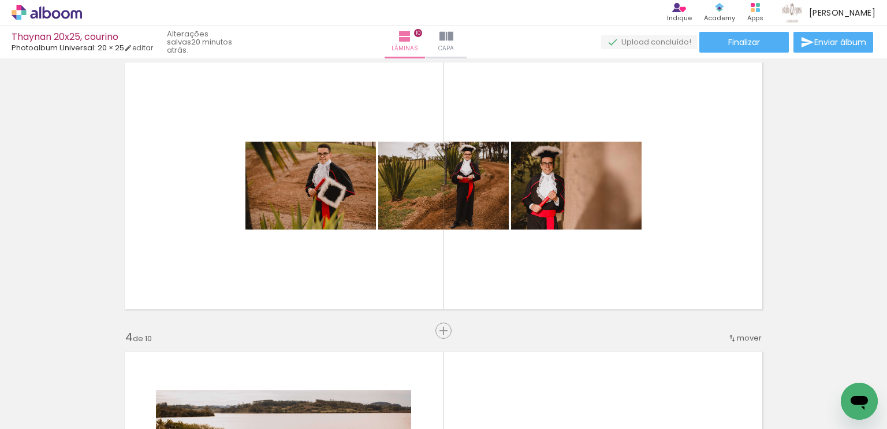
scroll to position [708, 0]
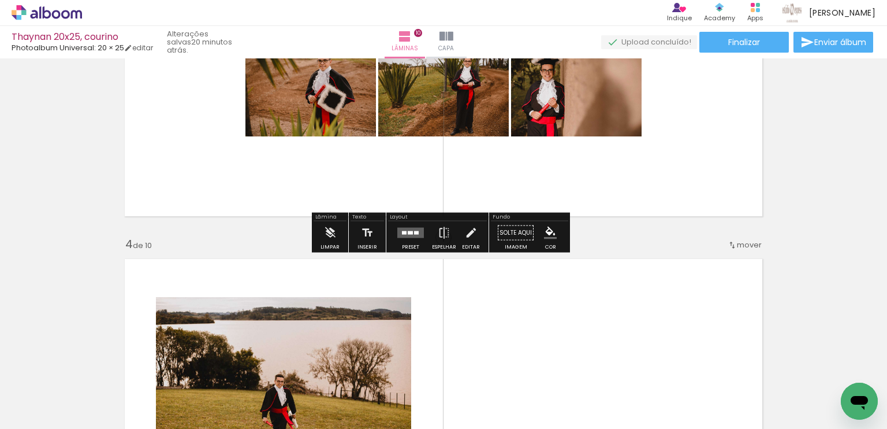
click at [403, 234] on quentale-layouter at bounding box center [410, 233] width 27 height 10
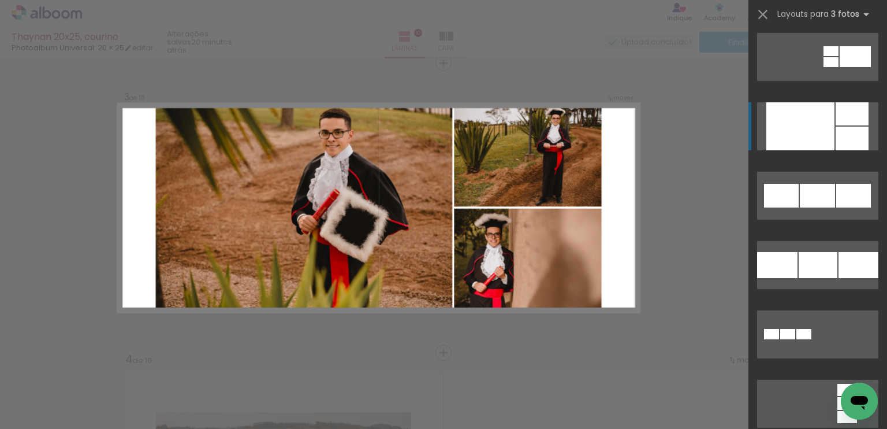
scroll to position [1560, 0]
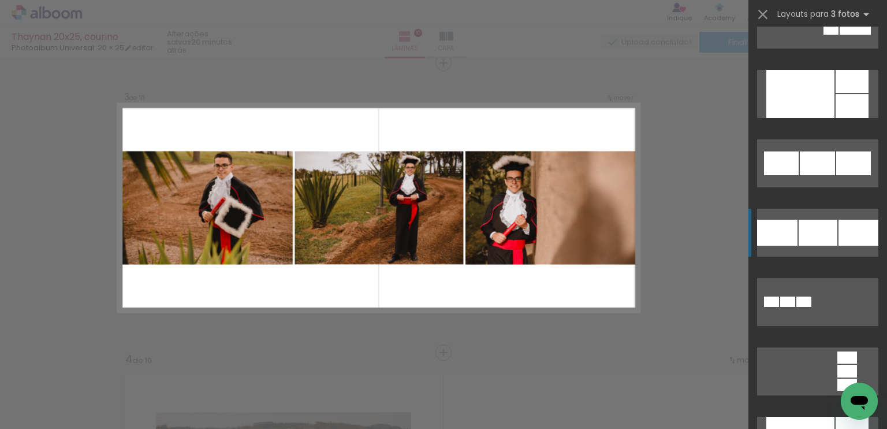
click at [828, 233] on div at bounding box center [818, 233] width 39 height 26
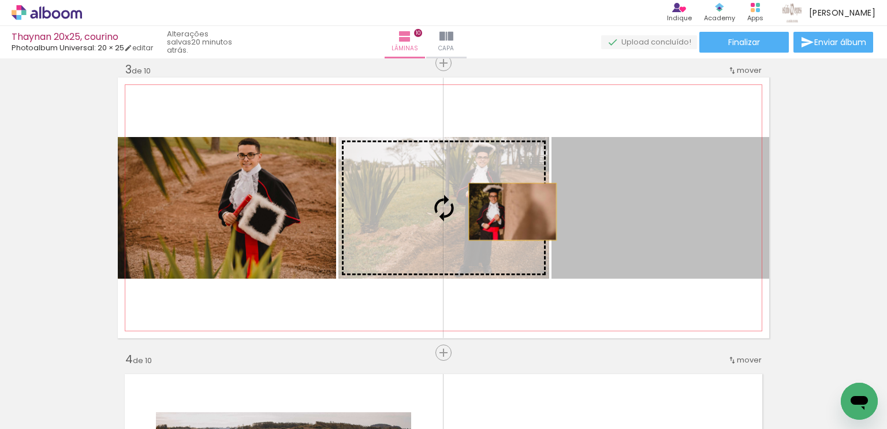
drag, startPoint x: 520, startPoint y: 214, endPoint x: 507, endPoint y: 211, distance: 12.9
click at [0, 0] on slot at bounding box center [0, 0] width 0 height 0
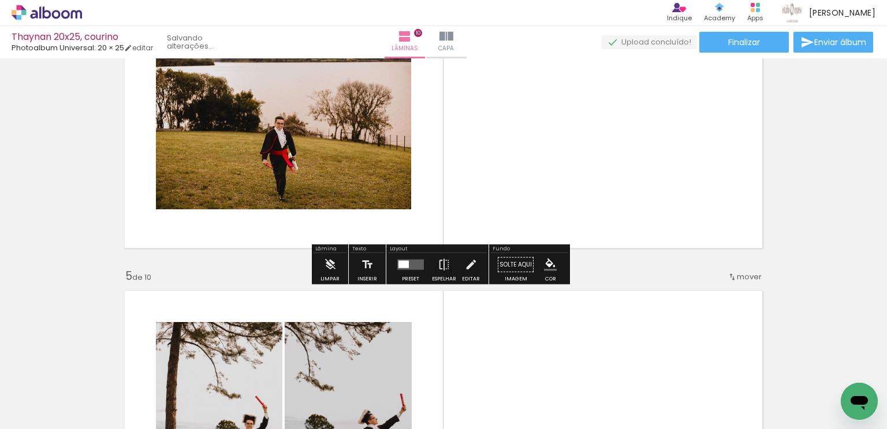
scroll to position [998, 0]
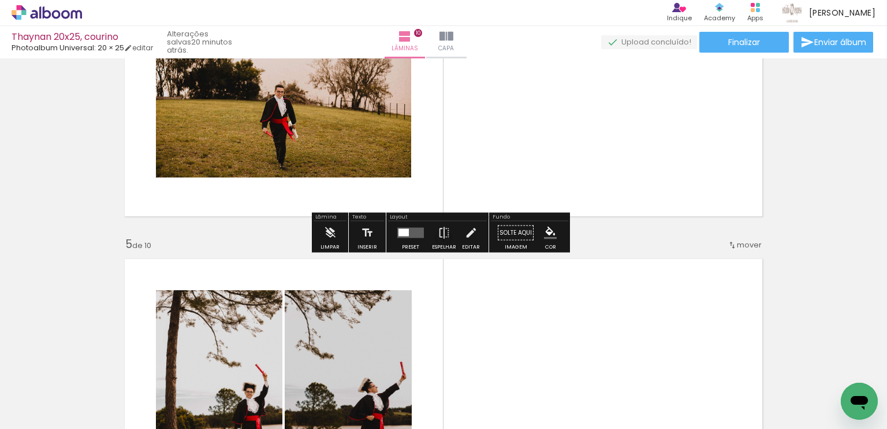
click at [412, 222] on div at bounding box center [410, 232] width 31 height 23
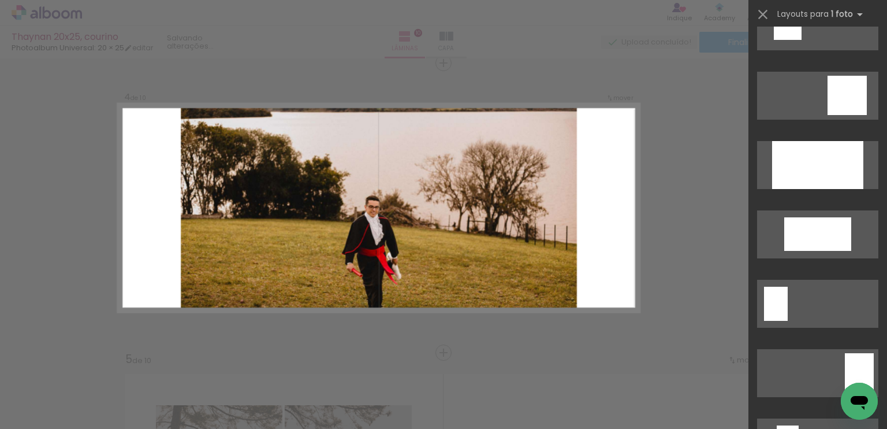
scroll to position [1560, 0]
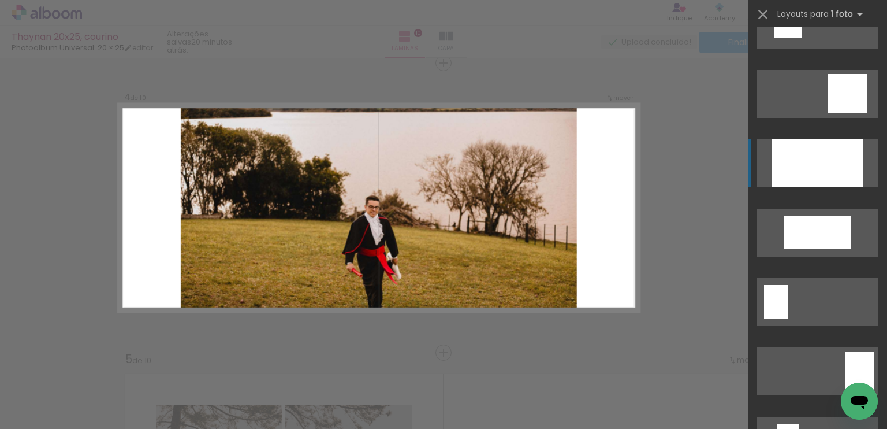
click at [836, 169] on div at bounding box center [817, 163] width 91 height 48
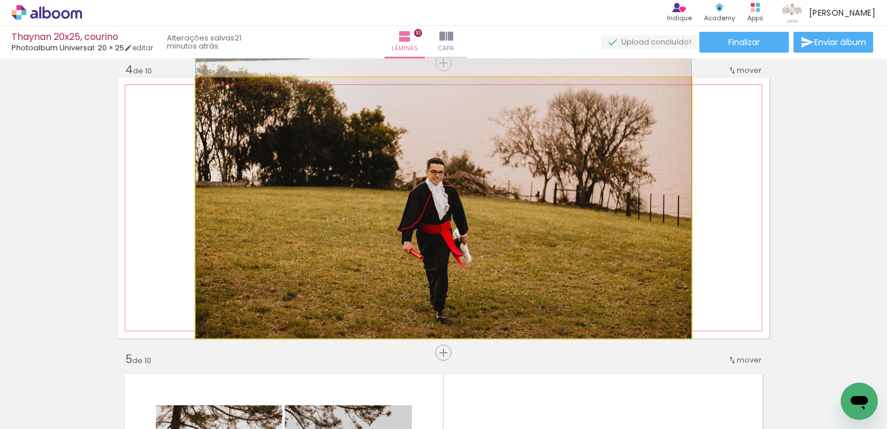
drag, startPoint x: 574, startPoint y: 200, endPoint x: 577, endPoint y: 152, distance: 48.6
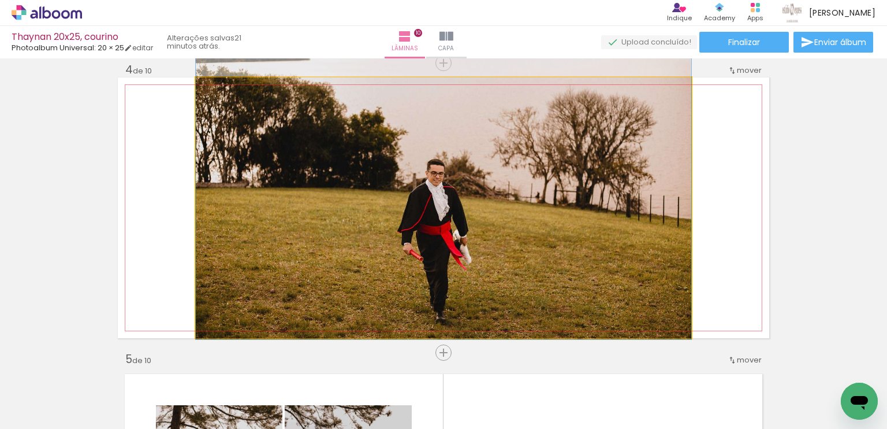
drag, startPoint x: 598, startPoint y: 152, endPoint x: 588, endPoint y: 153, distance: 9.9
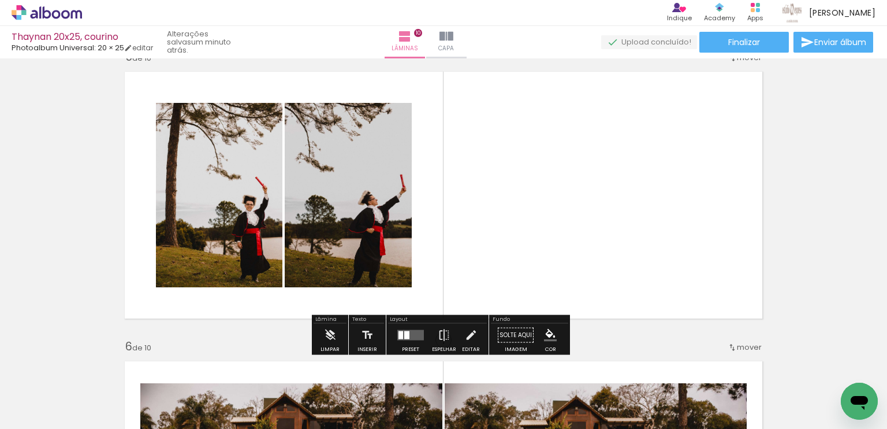
scroll to position [1229, 0]
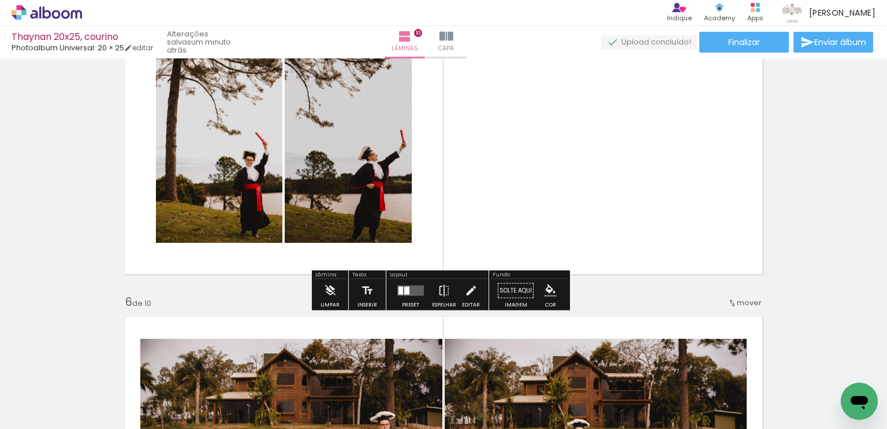
click at [413, 290] on quentale-layouter at bounding box center [410, 290] width 27 height 10
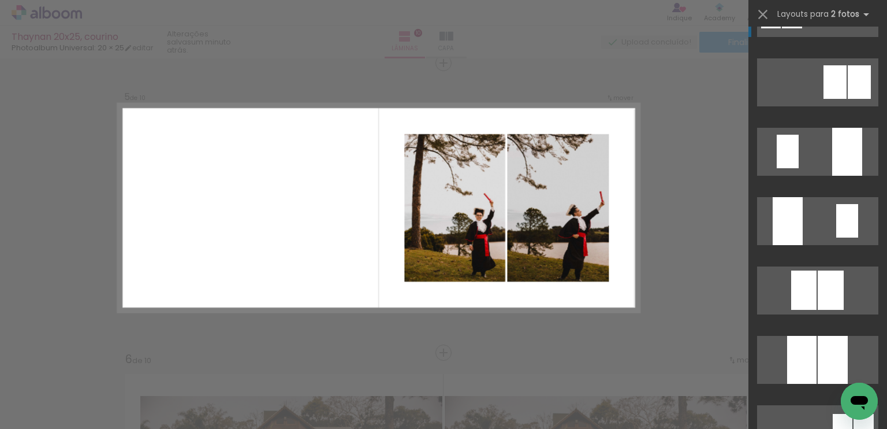
scroll to position [652, 0]
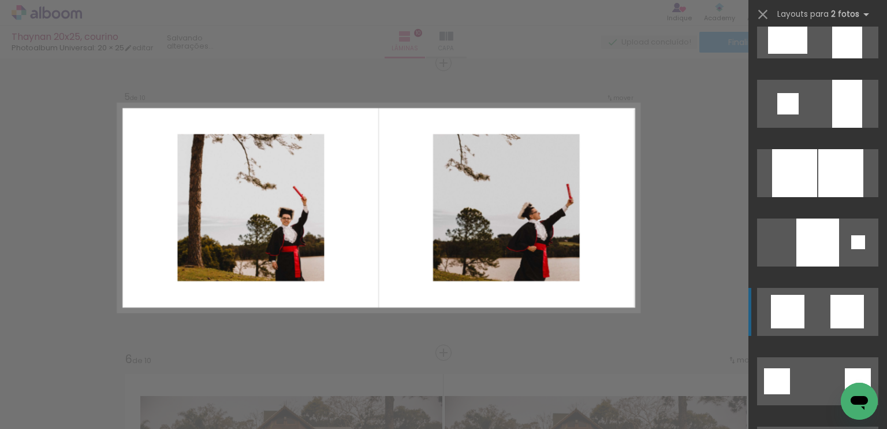
scroll to position [1155, 0]
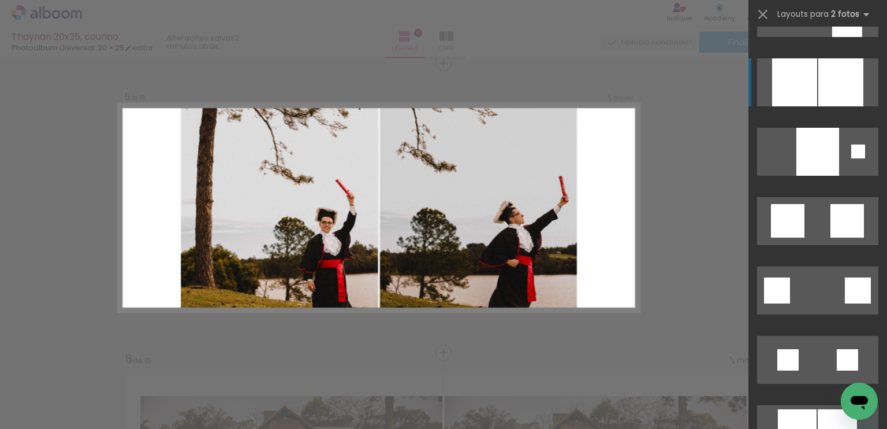
click at [828, 95] on div at bounding box center [841, 82] width 45 height 48
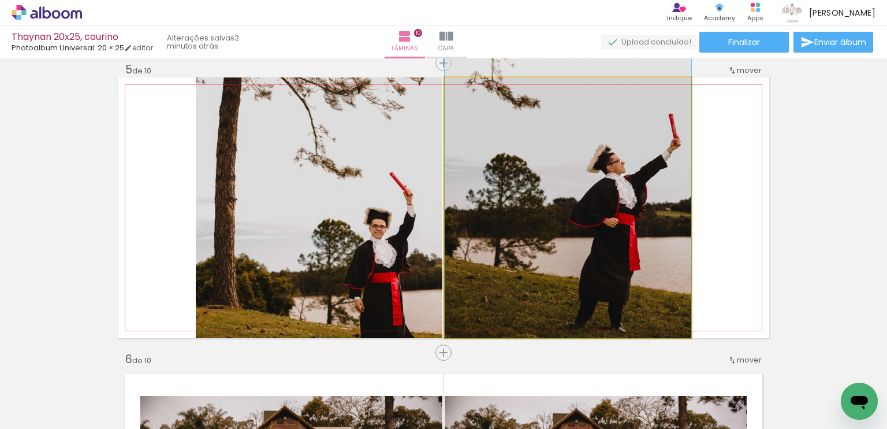
drag, startPoint x: 616, startPoint y: 257, endPoint x: 613, endPoint y: 180, distance: 76.9
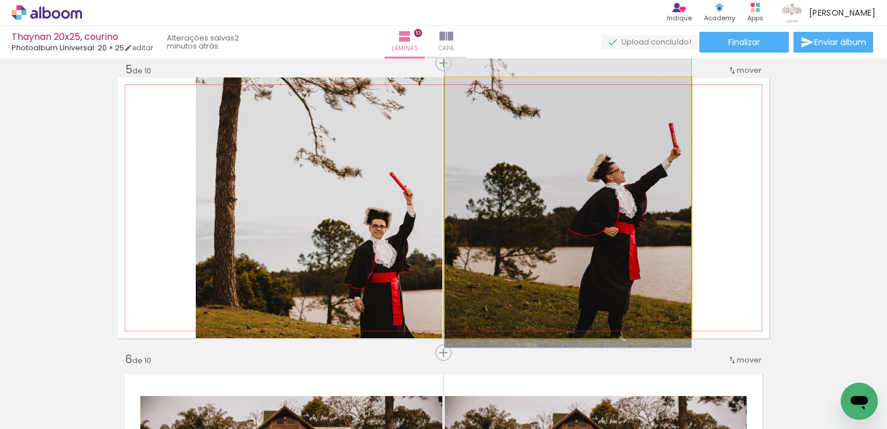
drag, startPoint x: 613, startPoint y: 180, endPoint x: 614, endPoint y: 189, distance: 9.3
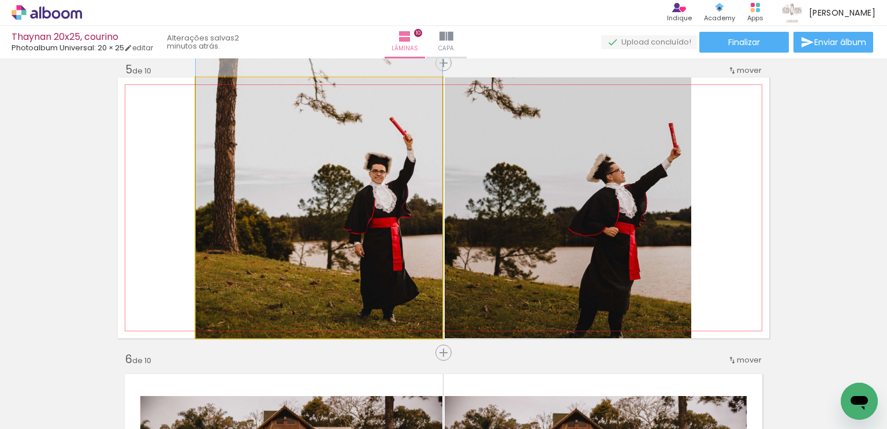
drag, startPoint x: 293, startPoint y: 197, endPoint x: 300, endPoint y: 139, distance: 58.7
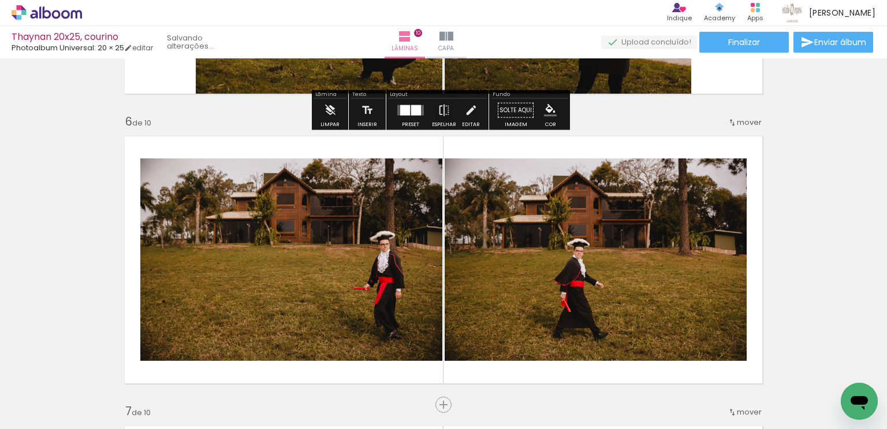
scroll to position [1461, 0]
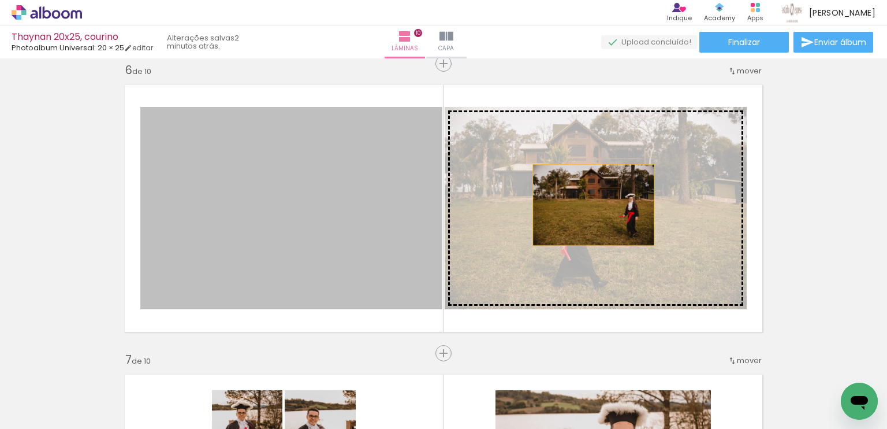
drag, startPoint x: 384, startPoint y: 209, endPoint x: 589, endPoint y: 204, distance: 205.7
click at [0, 0] on slot at bounding box center [0, 0] width 0 height 0
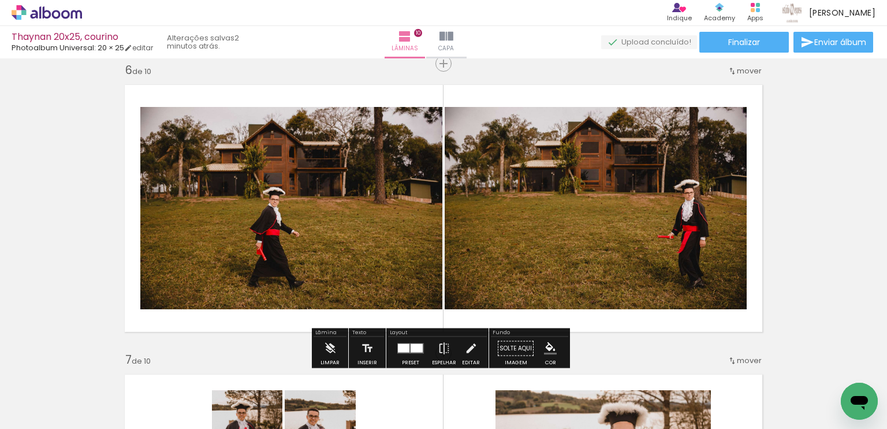
click at [404, 348] on div at bounding box center [404, 348] width 12 height 9
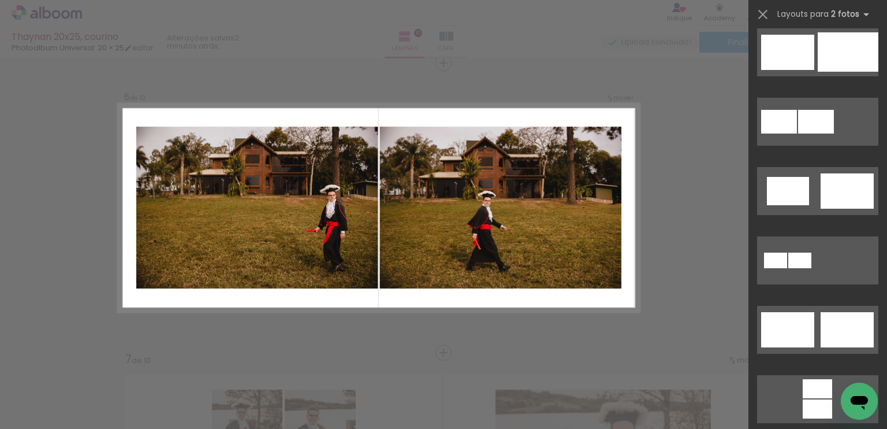
scroll to position [231, 0]
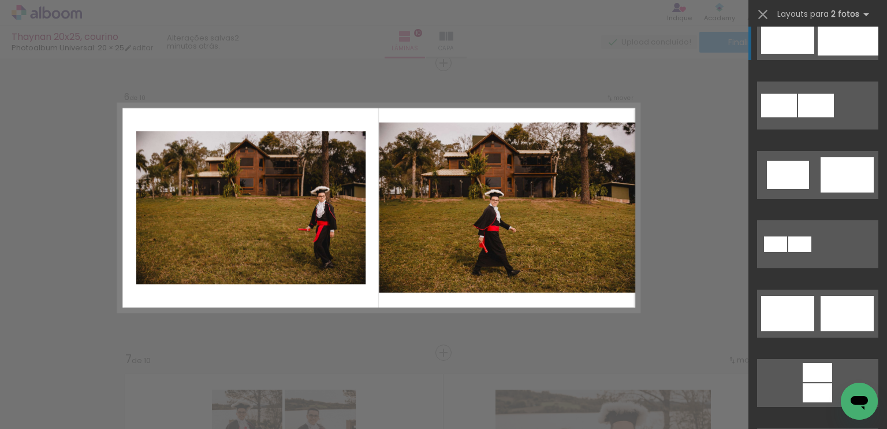
click at [855, 57] on quentale-layouter at bounding box center [817, 36] width 121 height 48
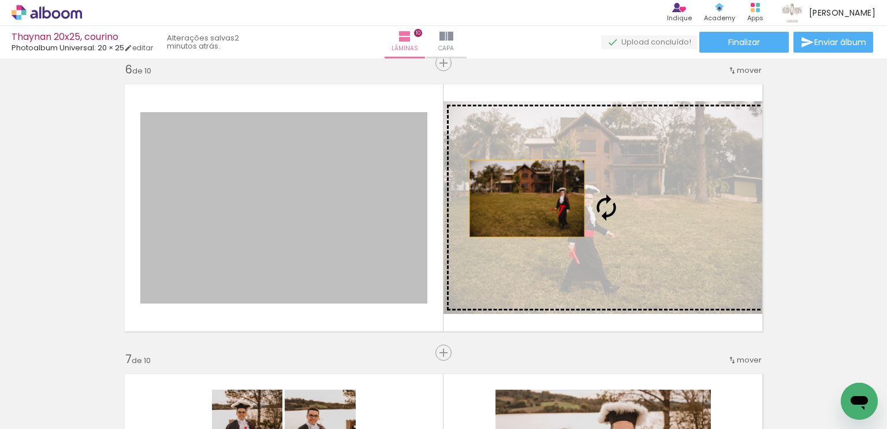
drag, startPoint x: 330, startPoint y: 228, endPoint x: 561, endPoint y: 198, distance: 233.0
click at [0, 0] on slot at bounding box center [0, 0] width 0 height 0
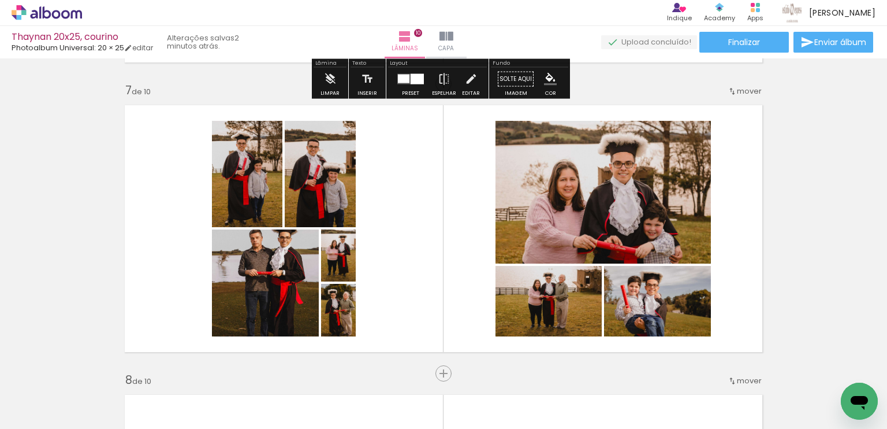
scroll to position [1750, 0]
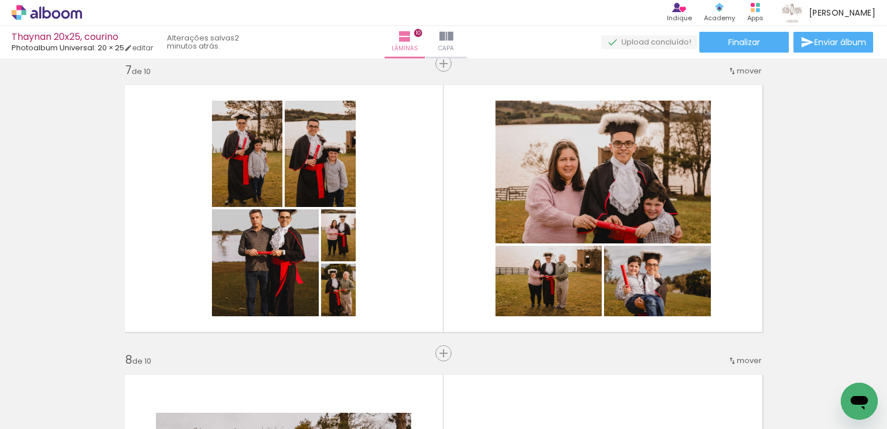
scroll to position [231, 0]
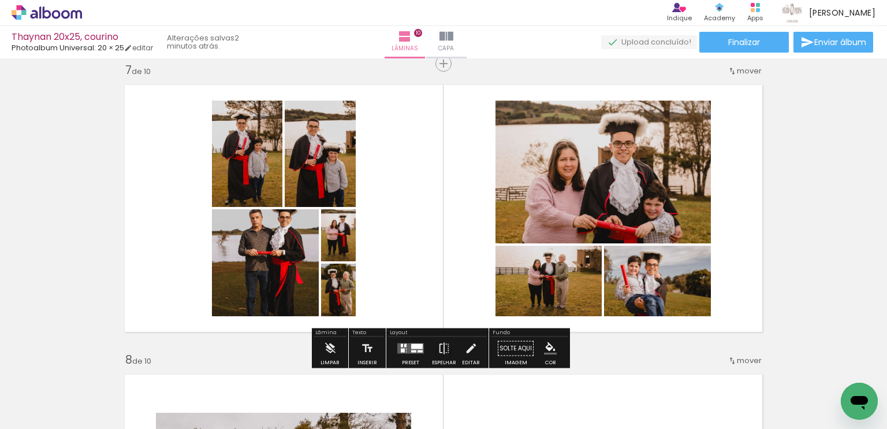
click at [411, 339] on div at bounding box center [410, 348] width 31 height 23
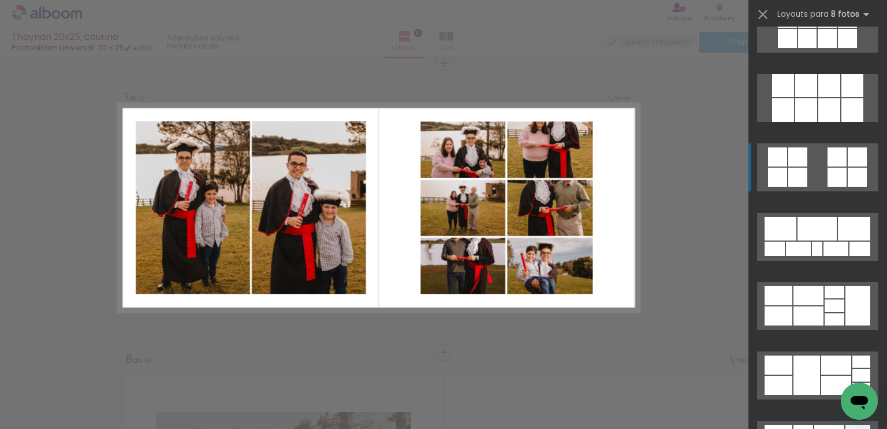
scroll to position [3235, 0]
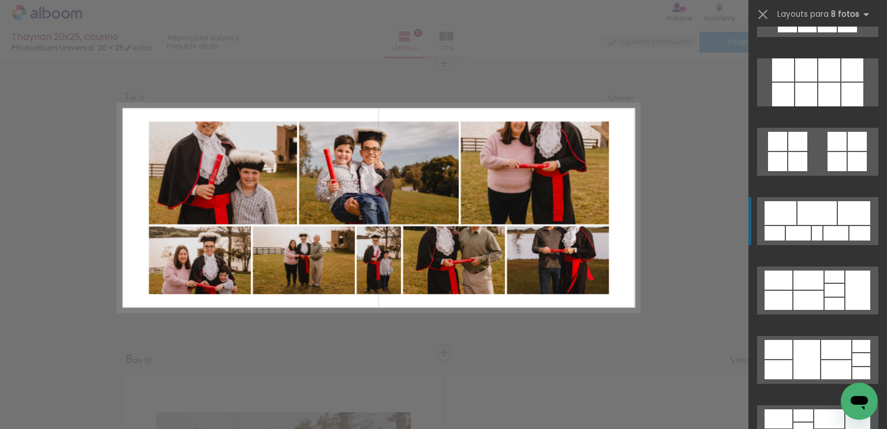
click at [841, 218] on div at bounding box center [854, 213] width 32 height 24
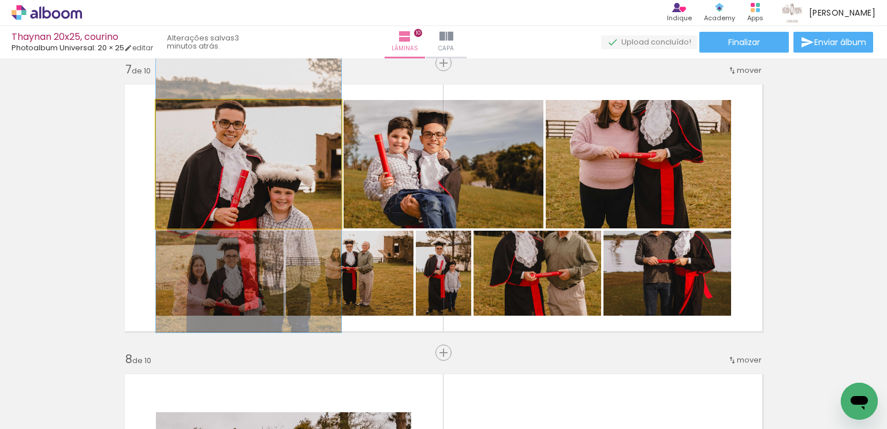
drag, startPoint x: 297, startPoint y: 154, endPoint x: 304, endPoint y: 183, distance: 29.7
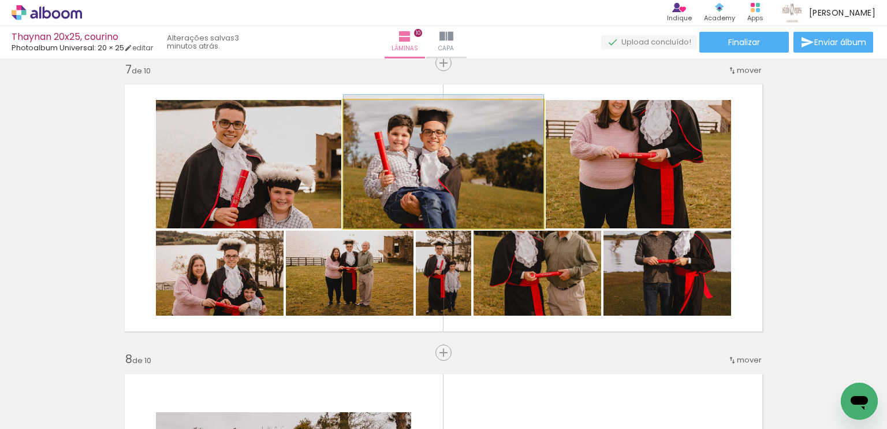
drag, startPoint x: 505, startPoint y: 166, endPoint x: 512, endPoint y: 161, distance: 9.0
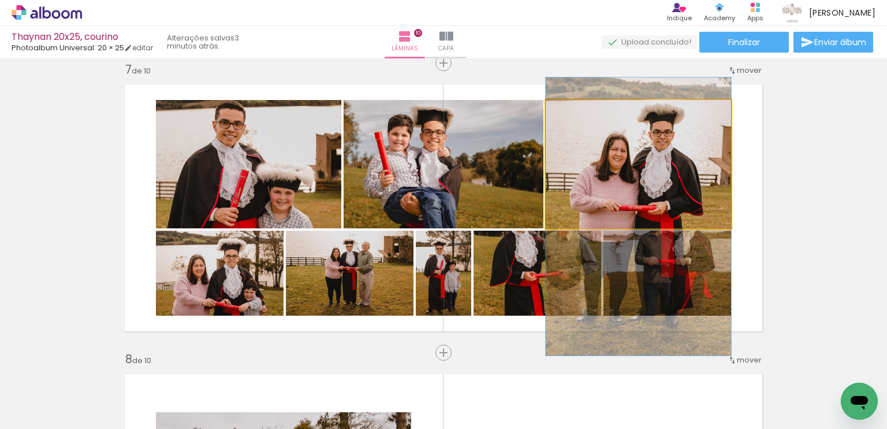
drag, startPoint x: 649, startPoint y: 163, endPoint x: 659, endPoint y: 216, distance: 53.5
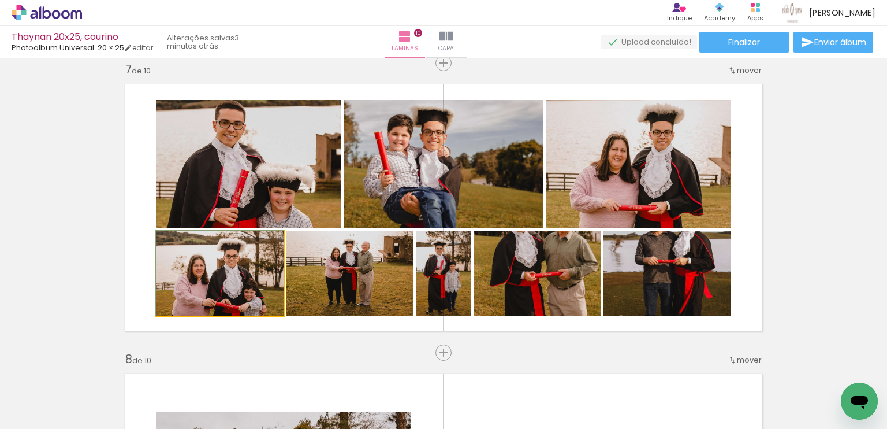
drag, startPoint x: 206, startPoint y: 284, endPoint x: 206, endPoint y: 267, distance: 16.8
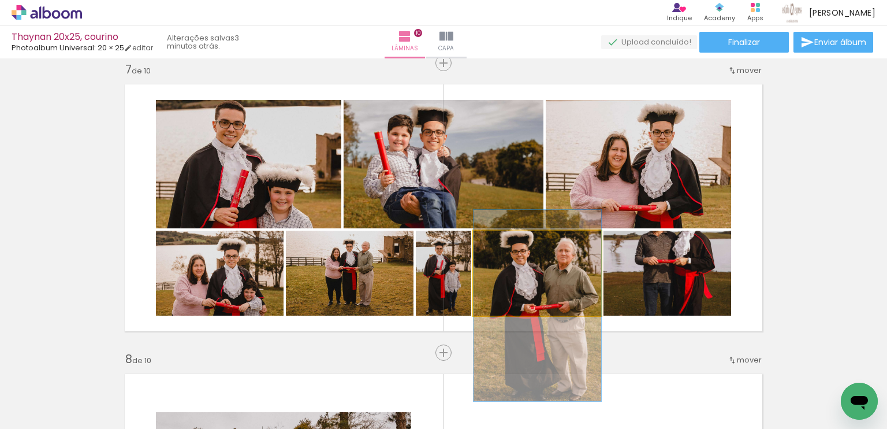
drag, startPoint x: 557, startPoint y: 272, endPoint x: 560, endPoint y: 304, distance: 32.5
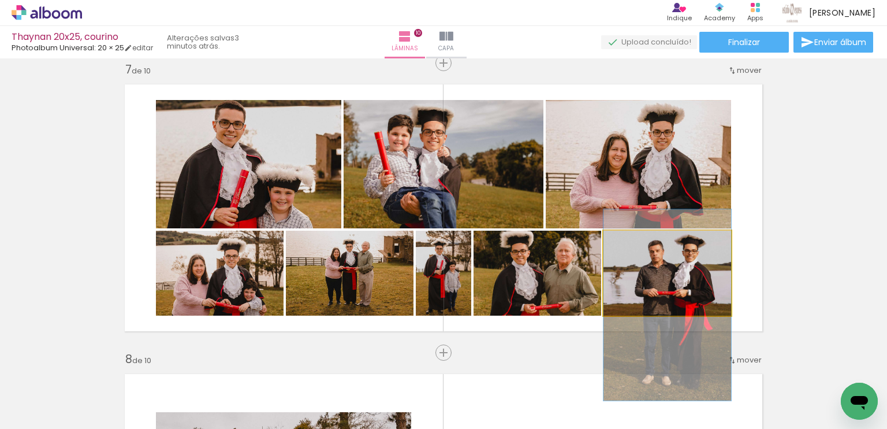
drag, startPoint x: 656, startPoint y: 266, endPoint x: 656, endPoint y: 298, distance: 31.8
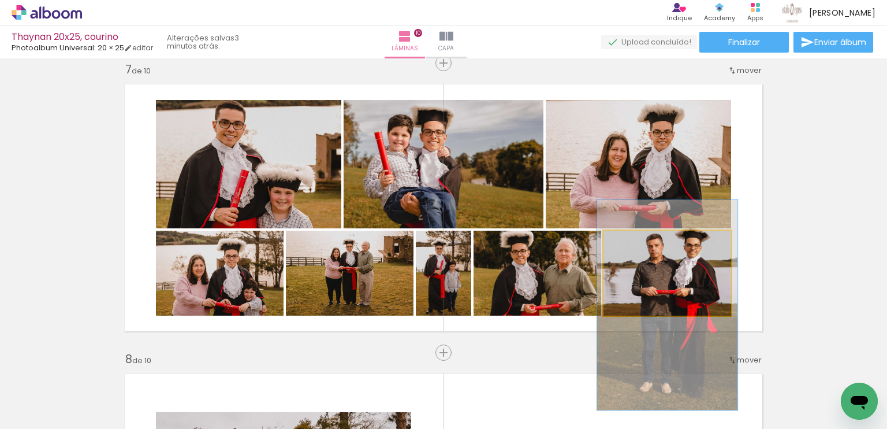
type paper-slider "110"
click at [633, 239] on div at bounding box center [635, 242] width 18 height 18
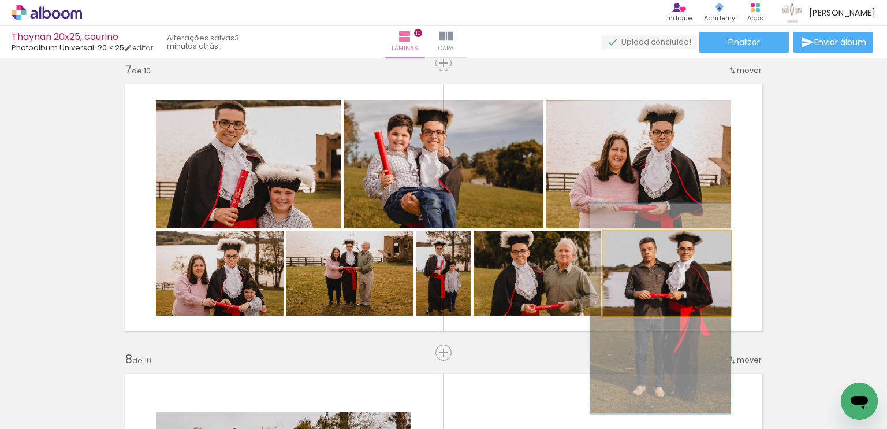
drag, startPoint x: 663, startPoint y: 269, endPoint x: 647, endPoint y: 273, distance: 16.5
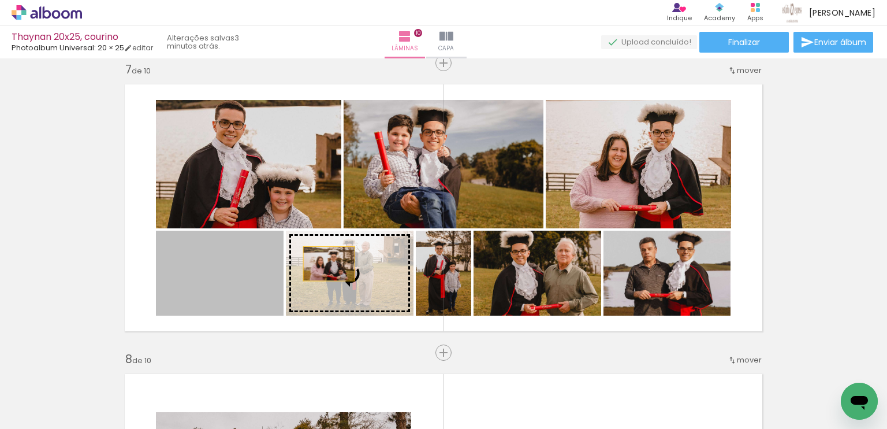
drag, startPoint x: 224, startPoint y: 293, endPoint x: 448, endPoint y: 185, distance: 248.0
click at [0, 0] on slot at bounding box center [0, 0] width 0 height 0
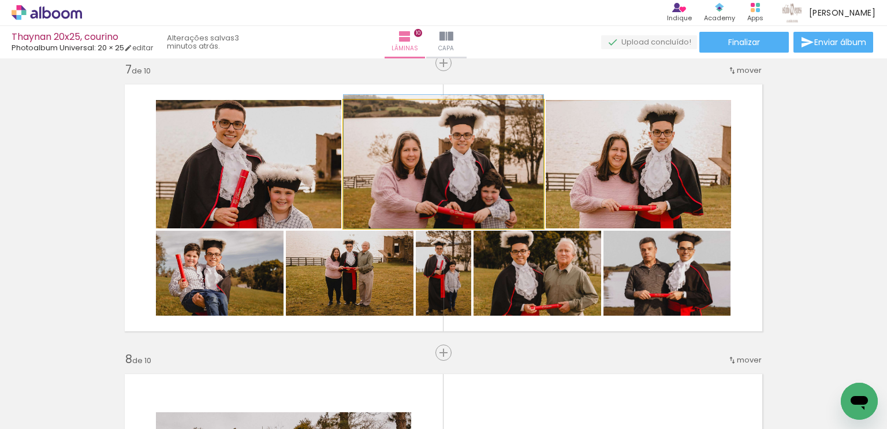
drag, startPoint x: 439, startPoint y: 173, endPoint x: 441, endPoint y: 162, distance: 11.1
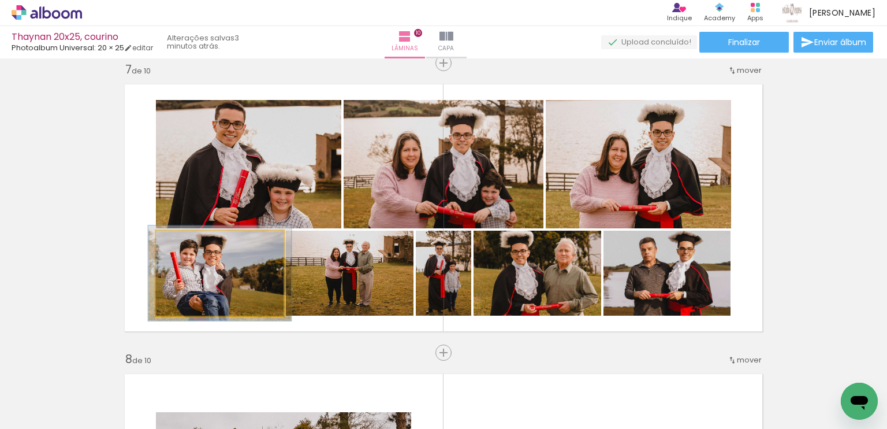
type paper-slider "113"
click at [178, 244] on div at bounding box center [187, 242] width 18 height 18
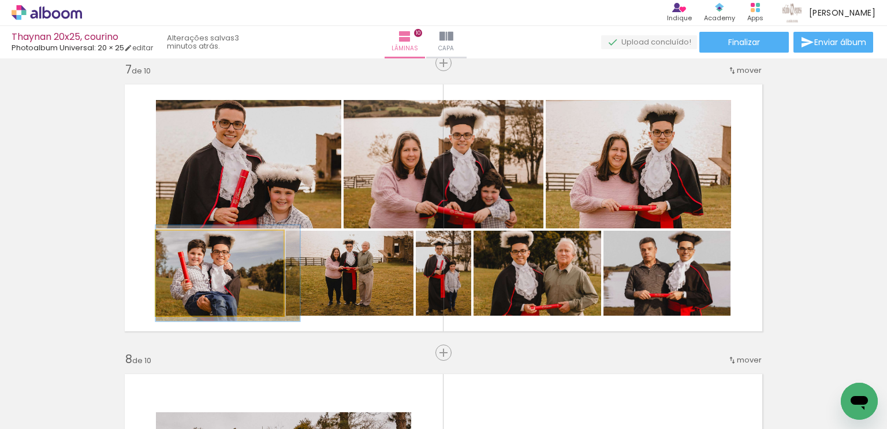
drag, startPoint x: 196, startPoint y: 265, endPoint x: 209, endPoint y: 265, distance: 12.7
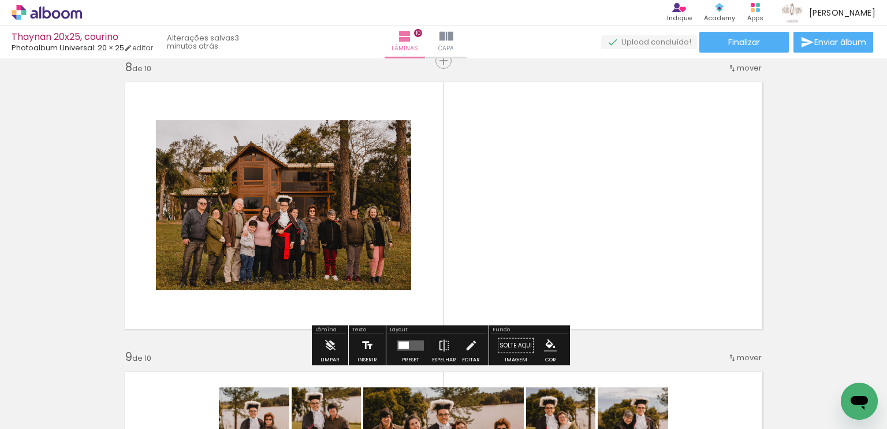
scroll to position [2040, 0]
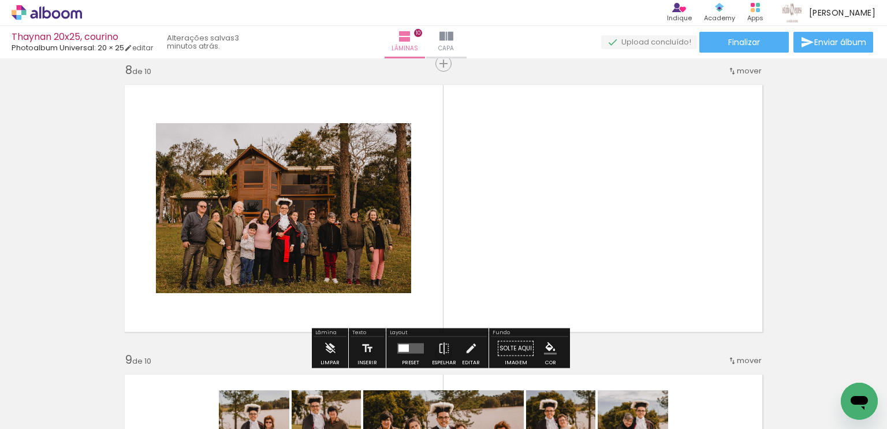
click at [408, 347] on quentale-layouter at bounding box center [410, 348] width 27 height 10
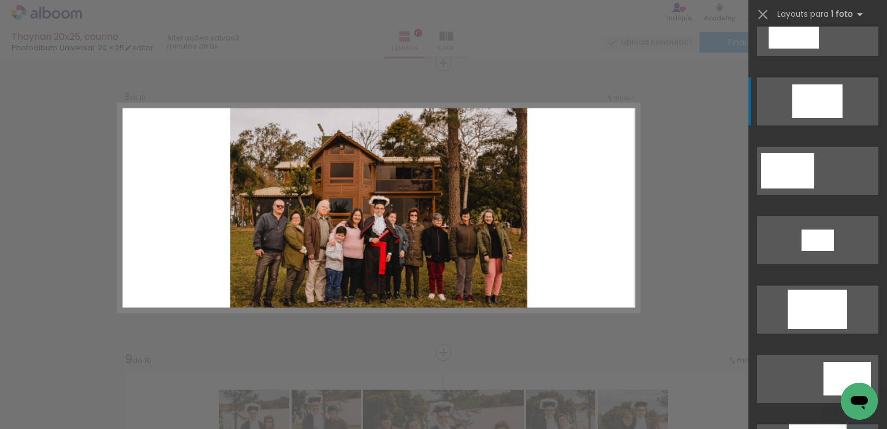
scroll to position [520, 0]
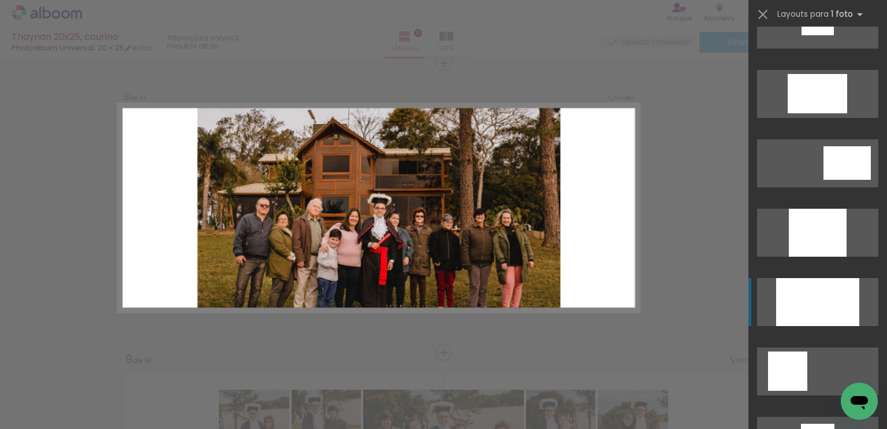
click at [827, 302] on div at bounding box center [817, 302] width 83 height 48
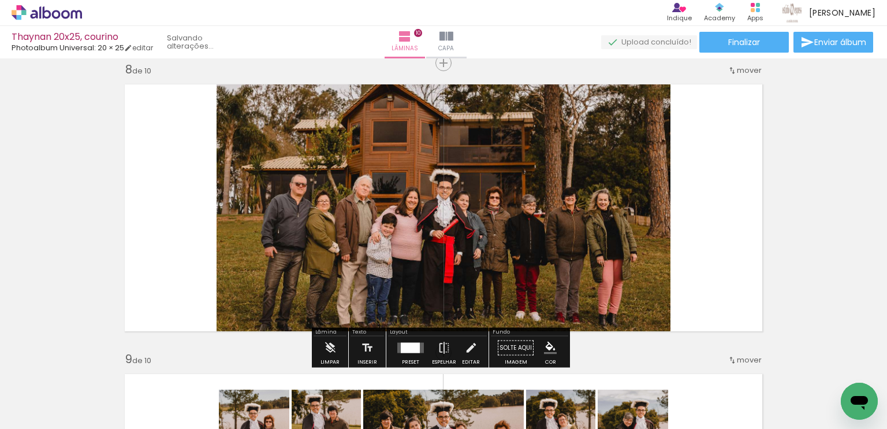
scroll to position [520, 0]
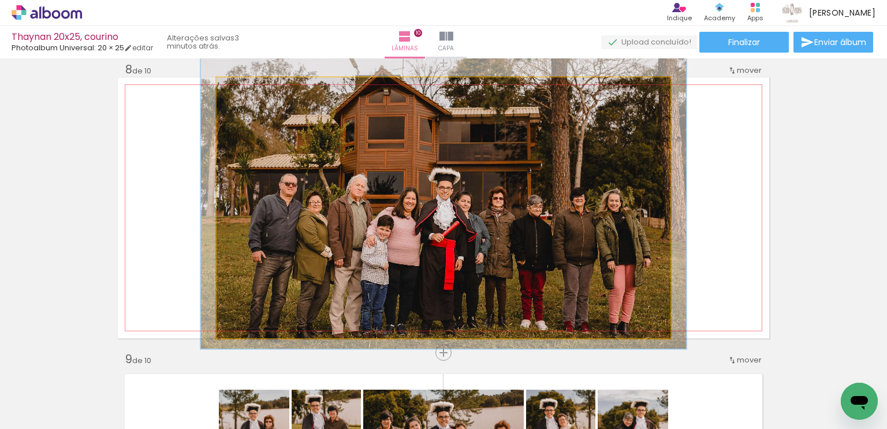
type paper-slider "106"
click at [243, 91] on div at bounding box center [246, 89] width 10 height 10
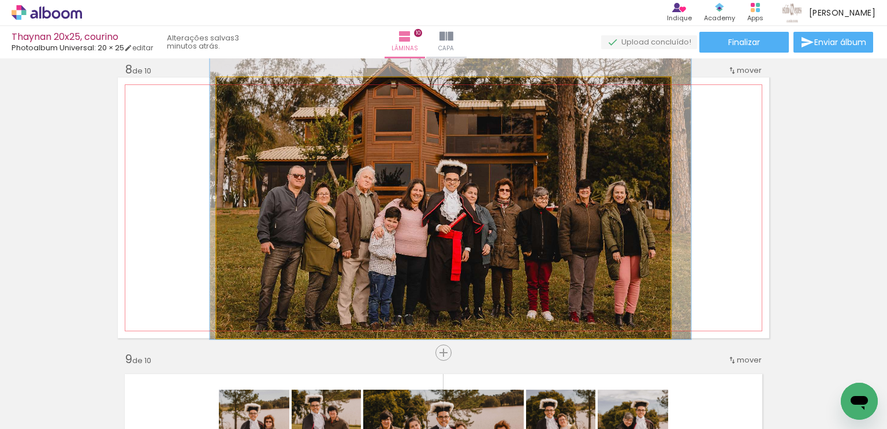
drag, startPoint x: 427, startPoint y: 181, endPoint x: 435, endPoint y: 172, distance: 11.9
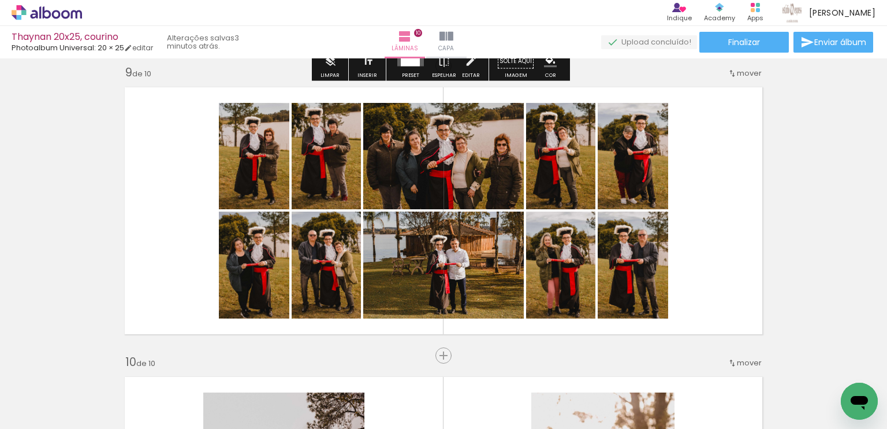
scroll to position [2329, 0]
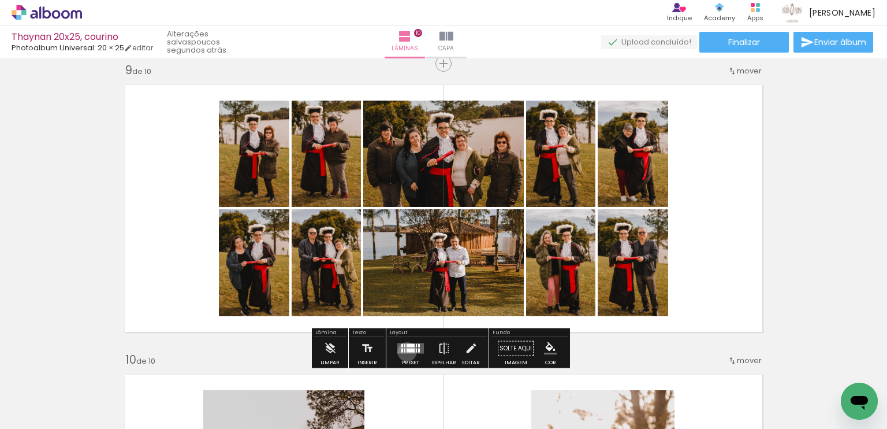
click at [407, 351] on div at bounding box center [411, 350] width 8 height 4
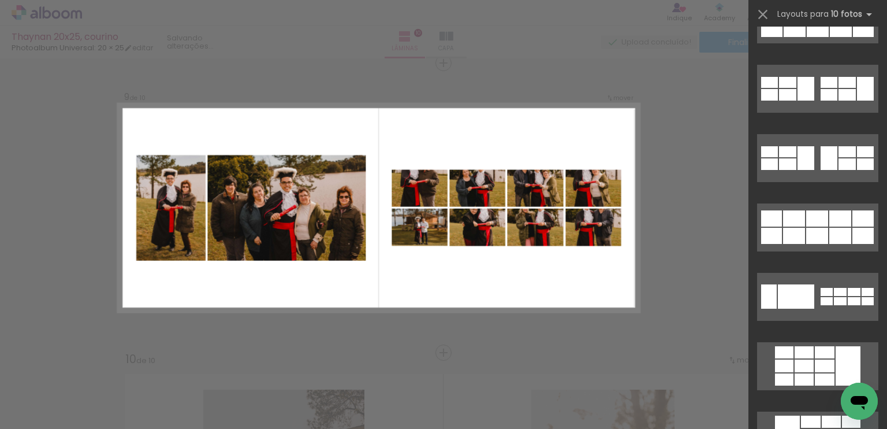
scroll to position [1617, 0]
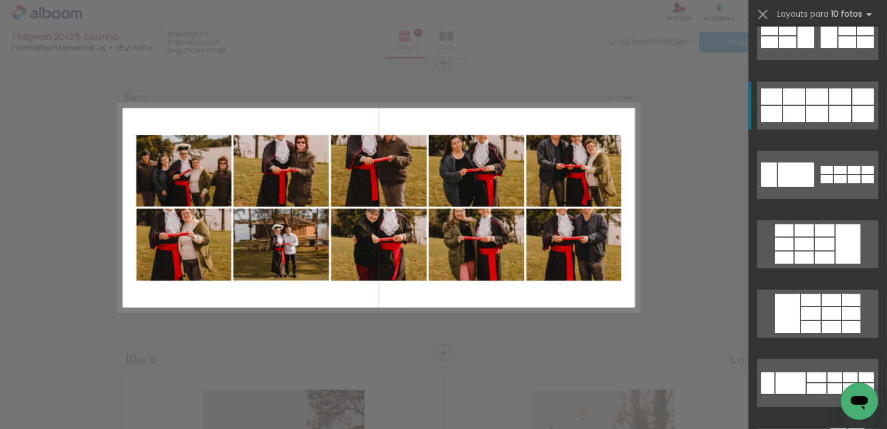
click at [806, 117] on div at bounding box center [817, 114] width 22 height 16
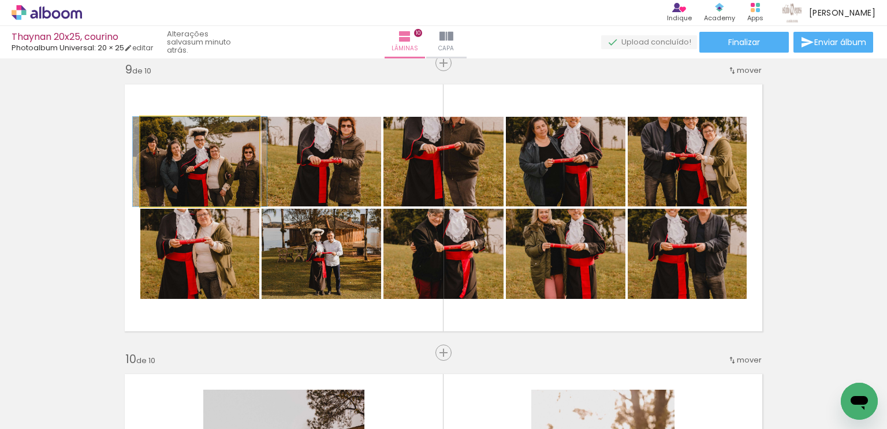
drag, startPoint x: 211, startPoint y: 191, endPoint x: 211, endPoint y: 174, distance: 16.8
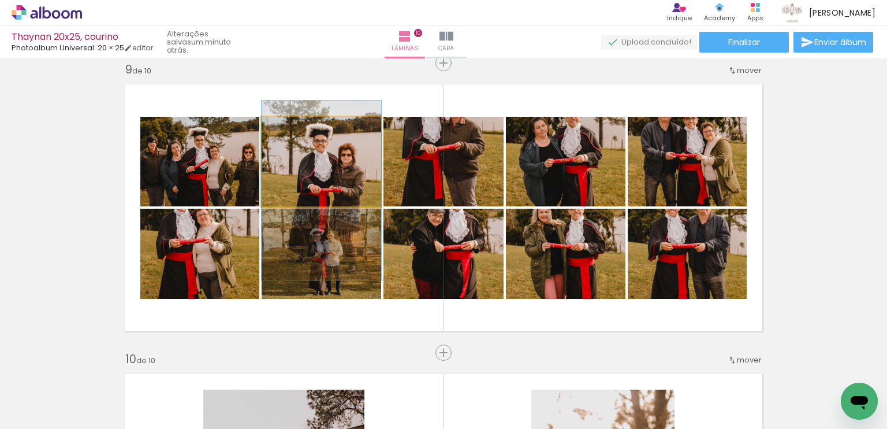
drag, startPoint x: 355, startPoint y: 162, endPoint x: 448, endPoint y: 184, distance: 95.6
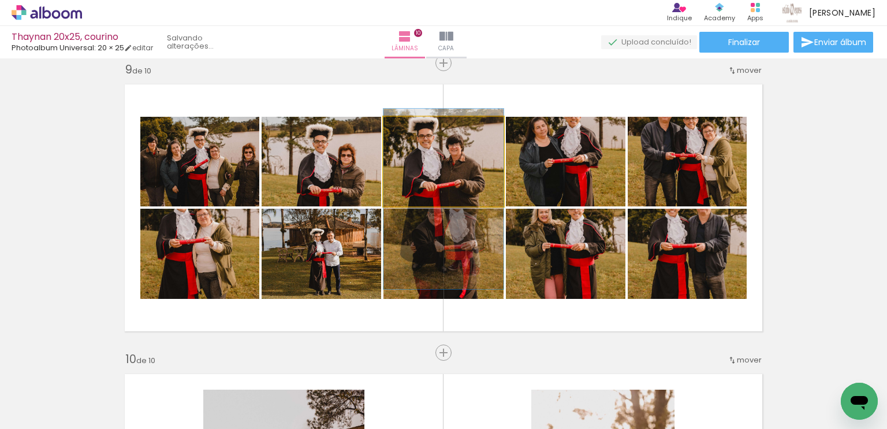
drag, startPoint x: 425, startPoint y: 150, endPoint x: 430, endPoint y: 187, distance: 37.9
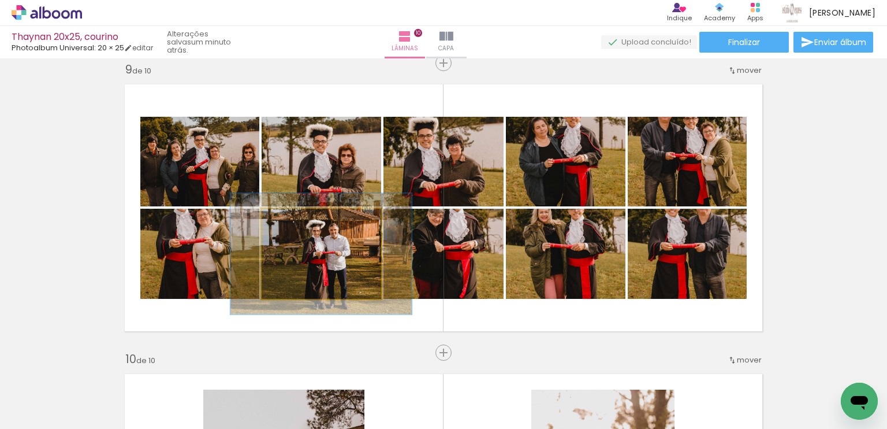
drag, startPoint x: 287, startPoint y: 226, endPoint x: 303, endPoint y: 225, distance: 16.2
type paper-slider "140"
click at [303, 225] on div at bounding box center [302, 220] width 18 height 18
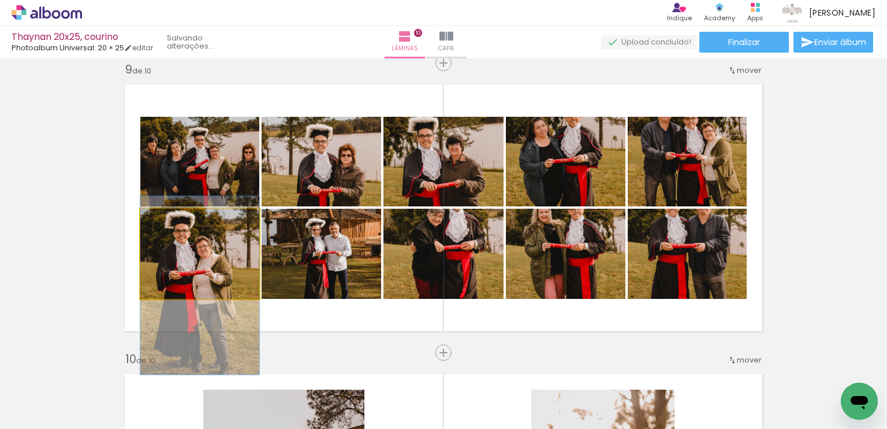
drag, startPoint x: 200, startPoint y: 250, endPoint x: 213, endPoint y: 281, distance: 34.0
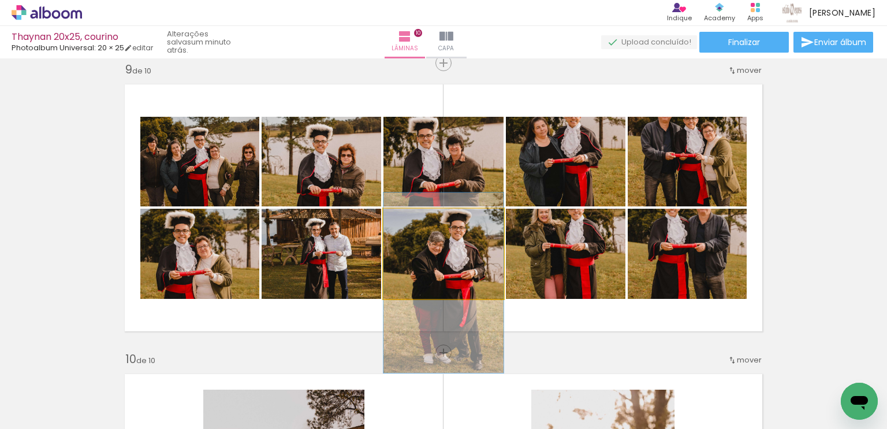
drag, startPoint x: 478, startPoint y: 247, endPoint x: 479, endPoint y: 277, distance: 29.5
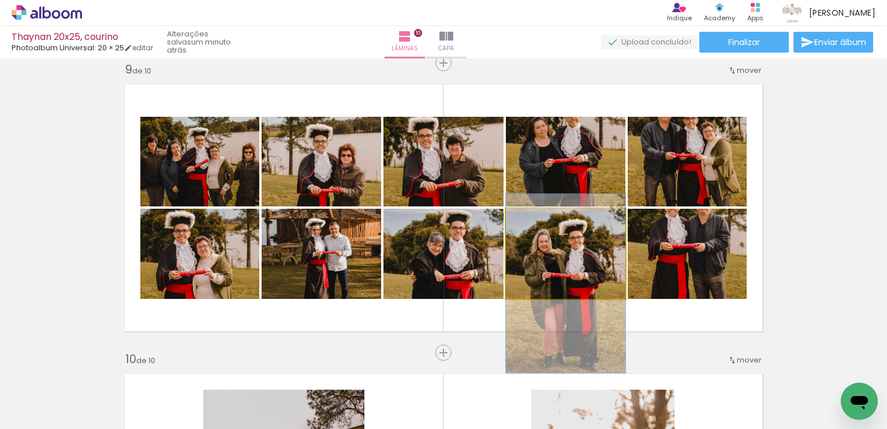
drag, startPoint x: 567, startPoint y: 248, endPoint x: 574, endPoint y: 277, distance: 30.4
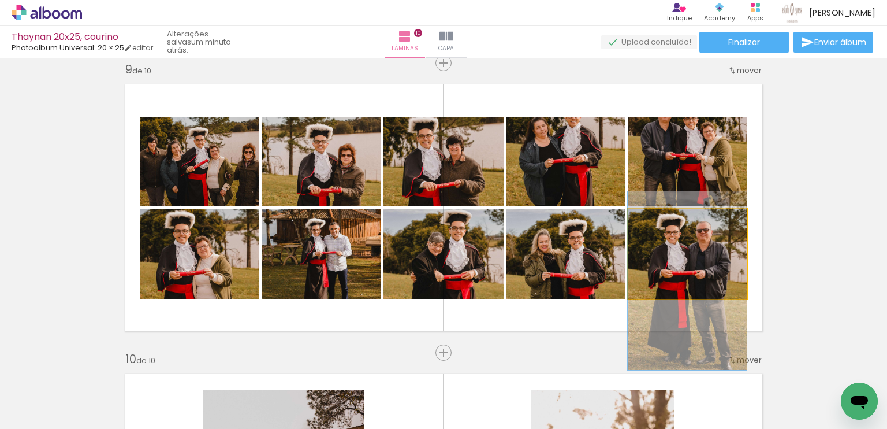
drag, startPoint x: 683, startPoint y: 254, endPoint x: 687, endPoint y: 281, distance: 27.4
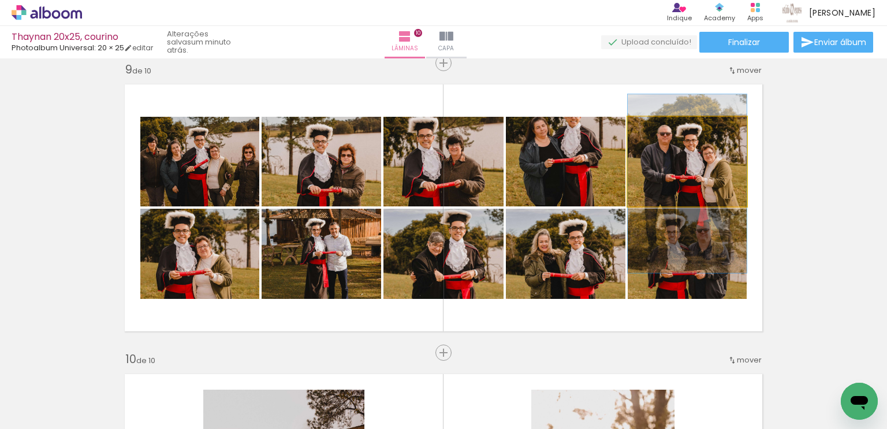
drag, startPoint x: 702, startPoint y: 162, endPoint x: 705, endPoint y: 184, distance: 22.1
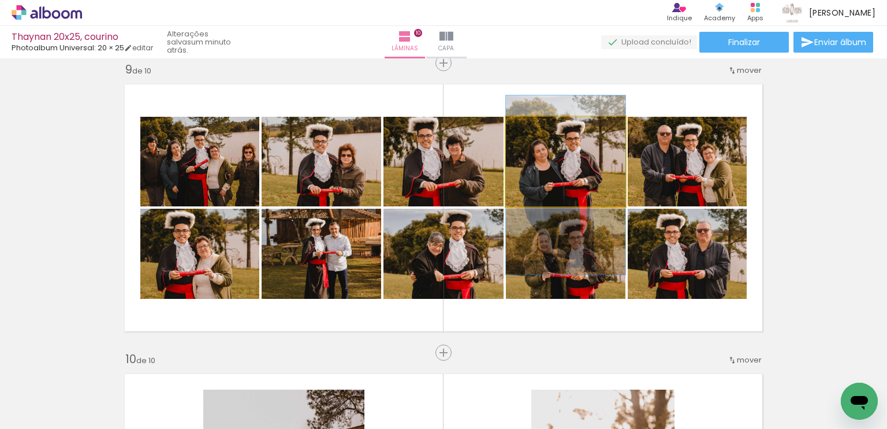
drag, startPoint x: 580, startPoint y: 159, endPoint x: 582, endPoint y: 183, distance: 23.7
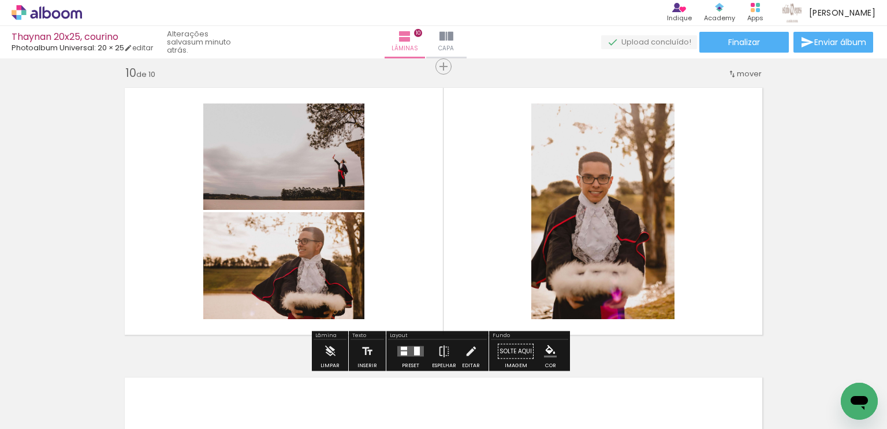
scroll to position [2619, 0]
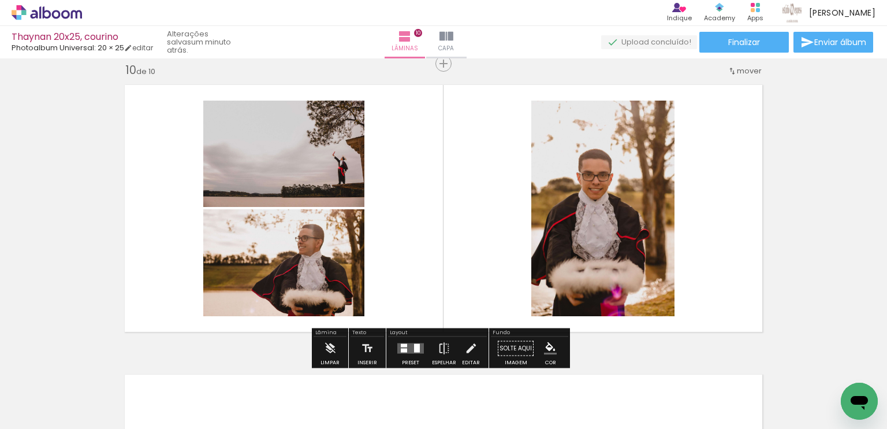
click at [409, 345] on quentale-layouter at bounding box center [410, 348] width 27 height 10
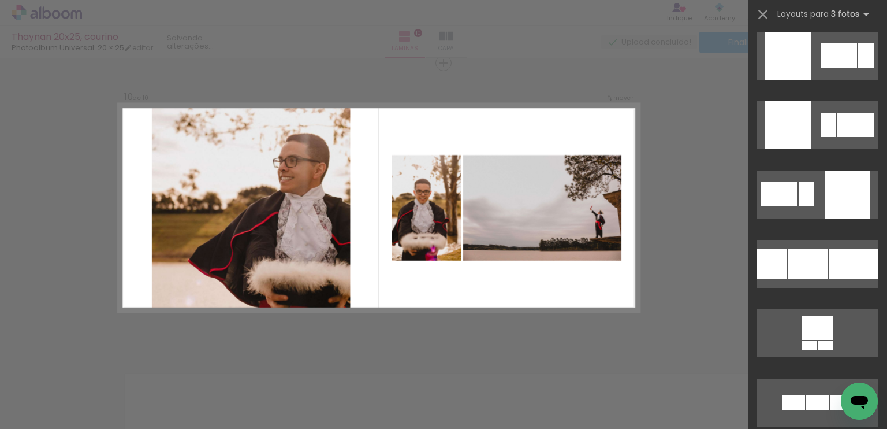
scroll to position [2600, 0]
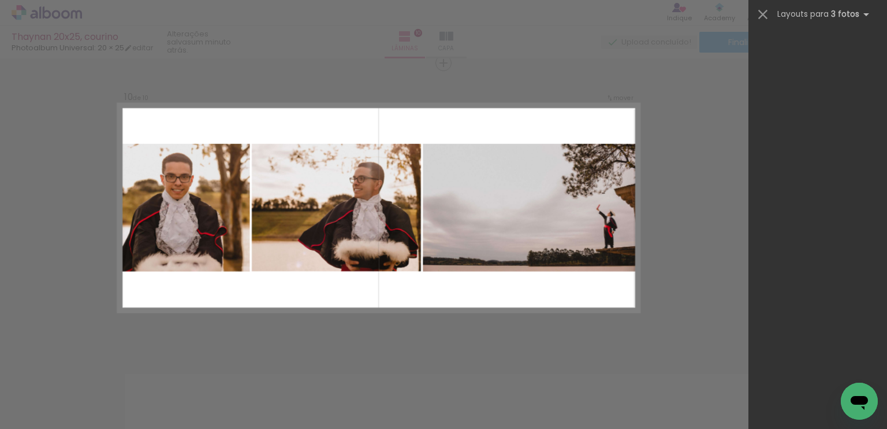
scroll to position [2600, 0]
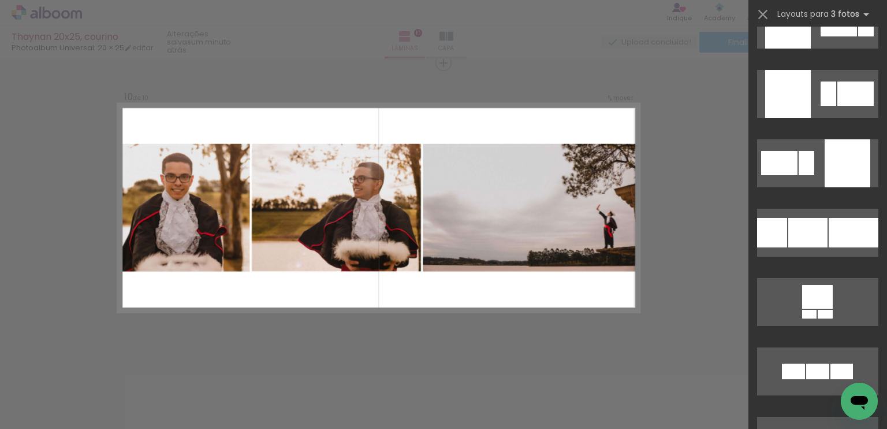
click at [855, 247] on div at bounding box center [854, 232] width 50 height 29
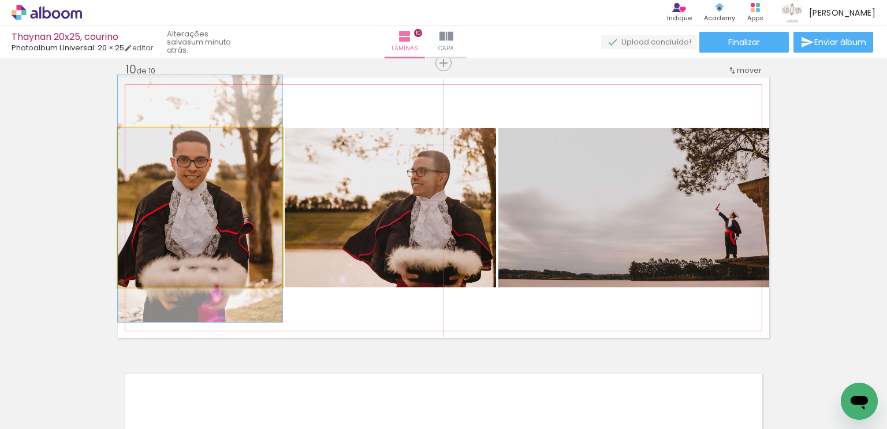
drag, startPoint x: 245, startPoint y: 220, endPoint x: 356, endPoint y: 207, distance: 111.6
click at [0, 0] on slot at bounding box center [0, 0] width 0 height 0
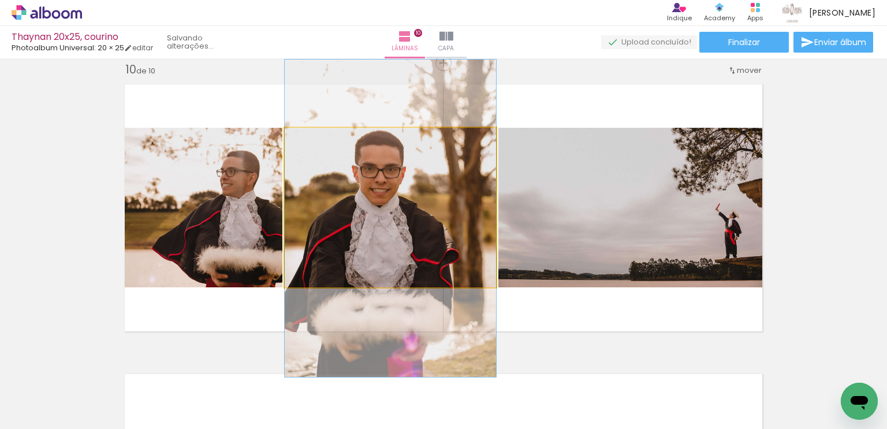
drag, startPoint x: 384, startPoint y: 213, endPoint x: 391, endPoint y: 224, distance: 12.7
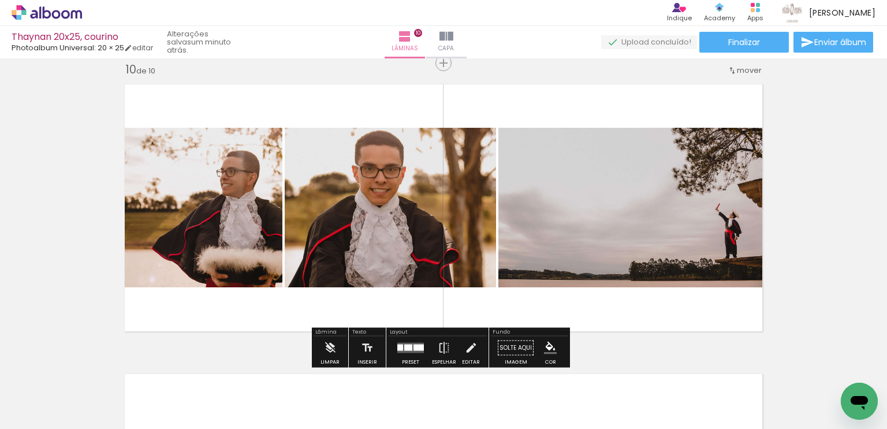
click at [416, 348] on div at bounding box center [419, 347] width 10 height 6
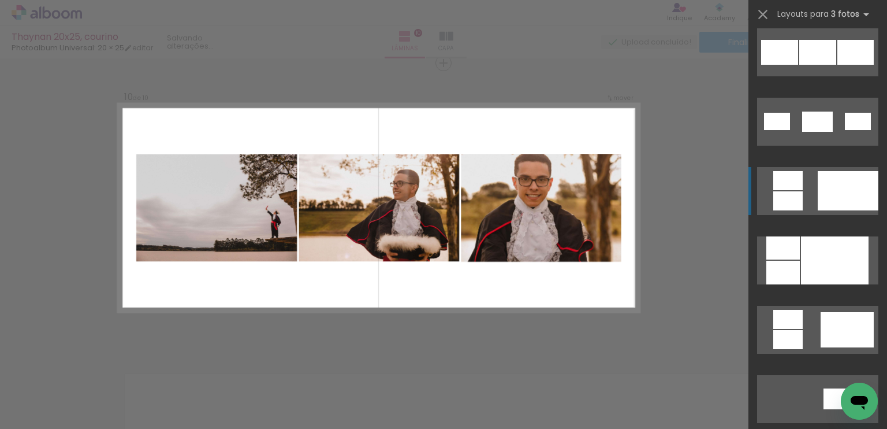
scroll to position [3697, 0]
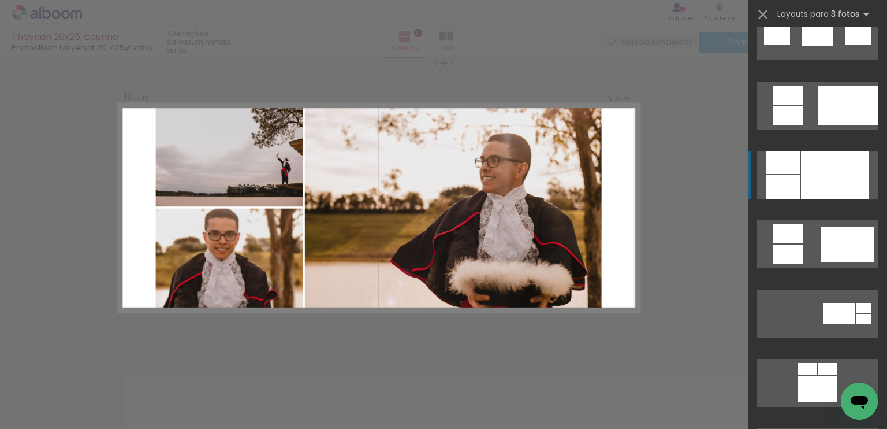
click at [813, 178] on div at bounding box center [835, 175] width 68 height 48
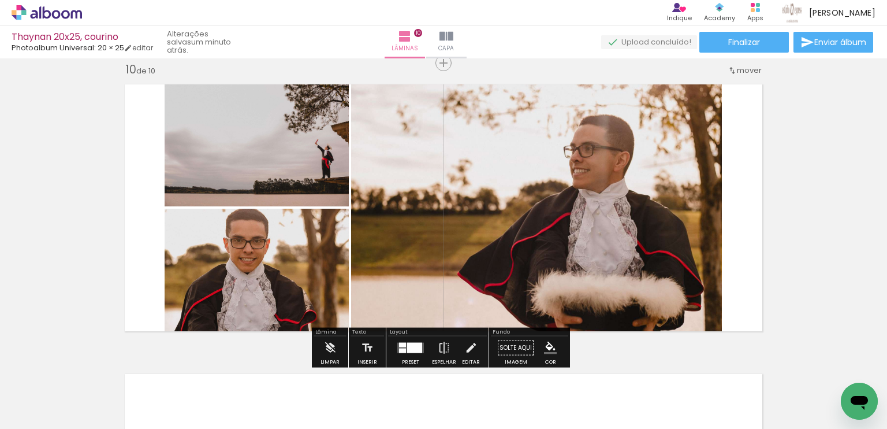
drag, startPoint x: 296, startPoint y: 136, endPoint x: 508, endPoint y: 159, distance: 213.3
click at [0, 0] on slot at bounding box center [0, 0] width 0 height 0
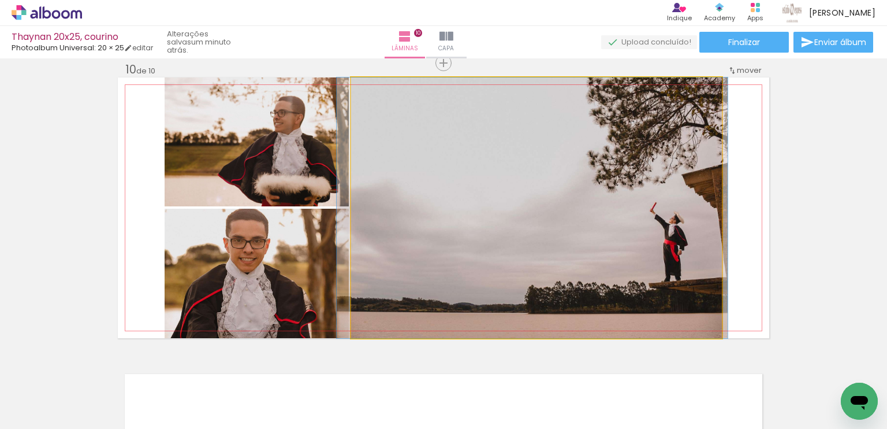
drag, startPoint x: 634, startPoint y: 187, endPoint x: 623, endPoint y: 175, distance: 16.3
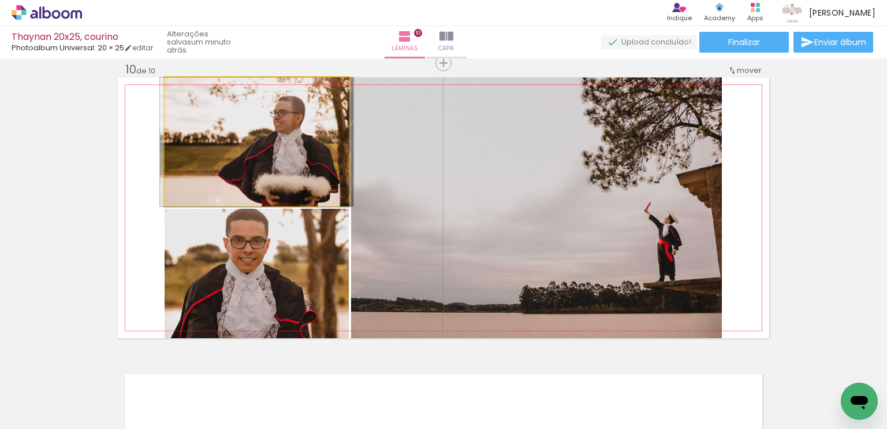
drag, startPoint x: 285, startPoint y: 162, endPoint x: 285, endPoint y: 153, distance: 9.8
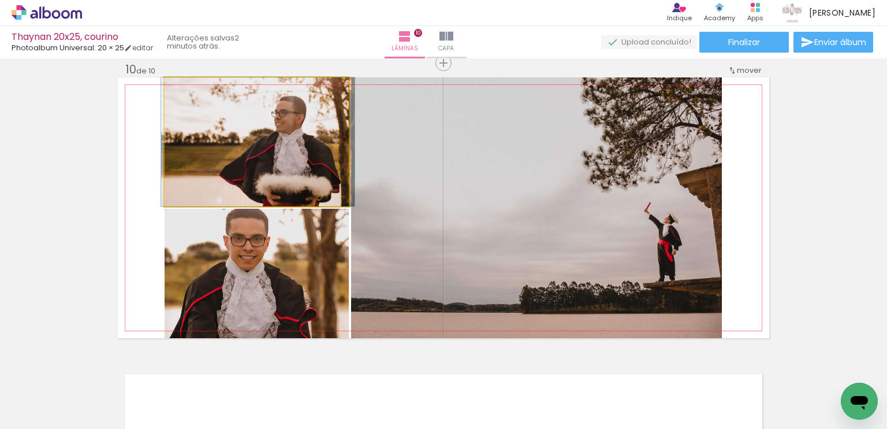
drag, startPoint x: 292, startPoint y: 152, endPoint x: 297, endPoint y: 131, distance: 21.9
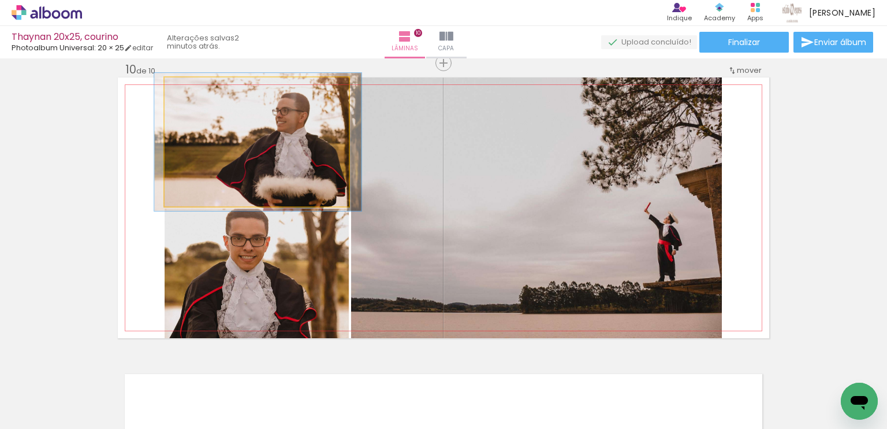
type paper-slider "107"
click at [192, 88] on div at bounding box center [194, 89] width 10 height 10
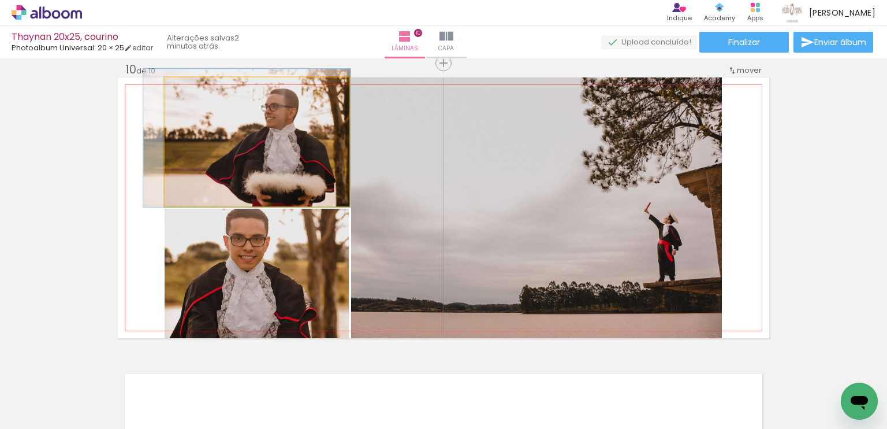
drag, startPoint x: 206, startPoint y: 120, endPoint x: 194, endPoint y: 115, distance: 13.0
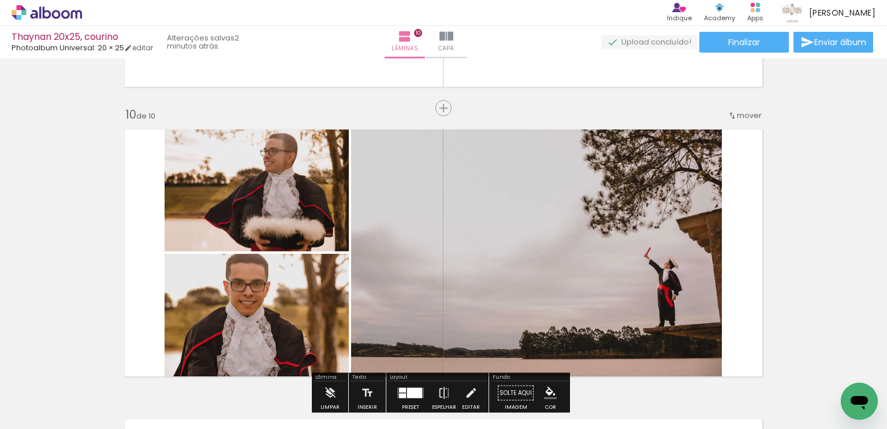
scroll to position [2561, 0]
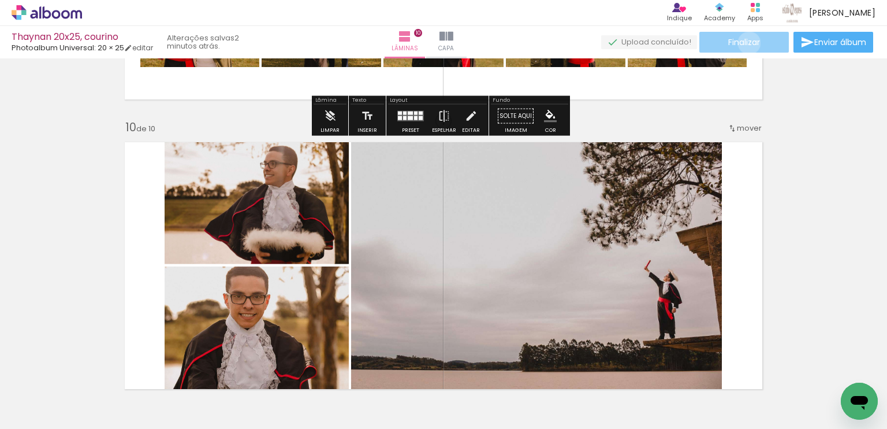
click at [745, 43] on span "Finalizar" at bounding box center [744, 42] width 32 height 8
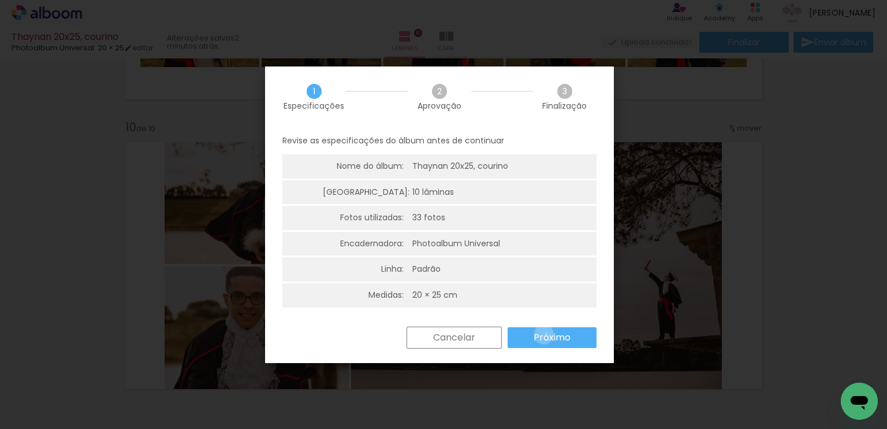
click at [0, 0] on slot "Próximo" at bounding box center [0, 0] width 0 height 0
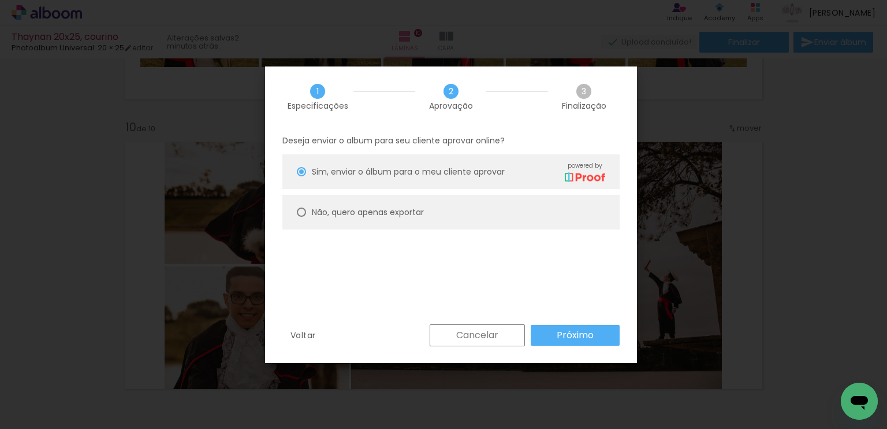
click at [0, 0] on slot "Próximo" at bounding box center [0, 0] width 0 height 0
